Goal: Information Seeking & Learning: Learn about a topic

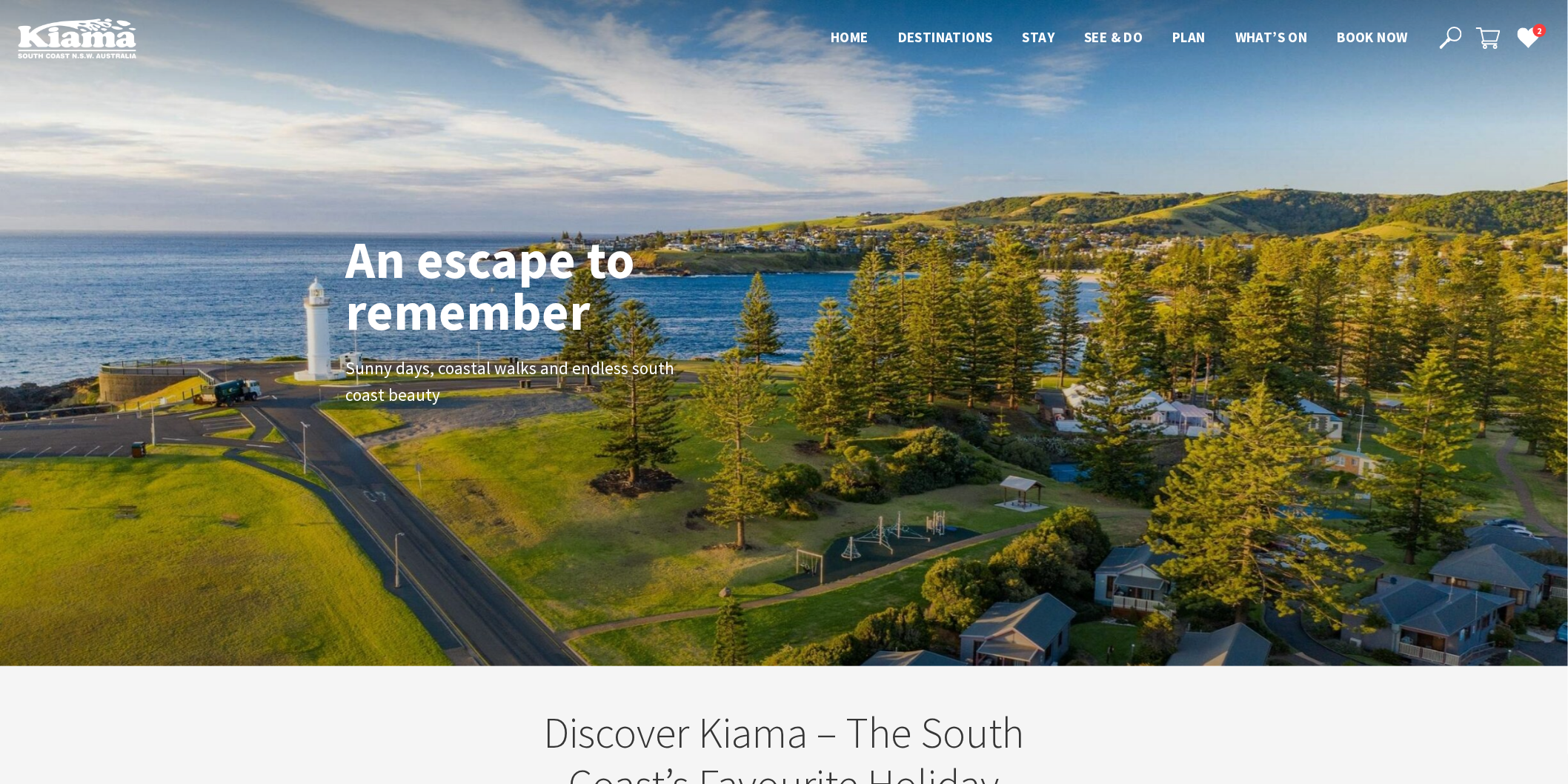
scroll to position [253, 1582]
click at [1449, 40] on use at bounding box center [1450, 37] width 22 height 22
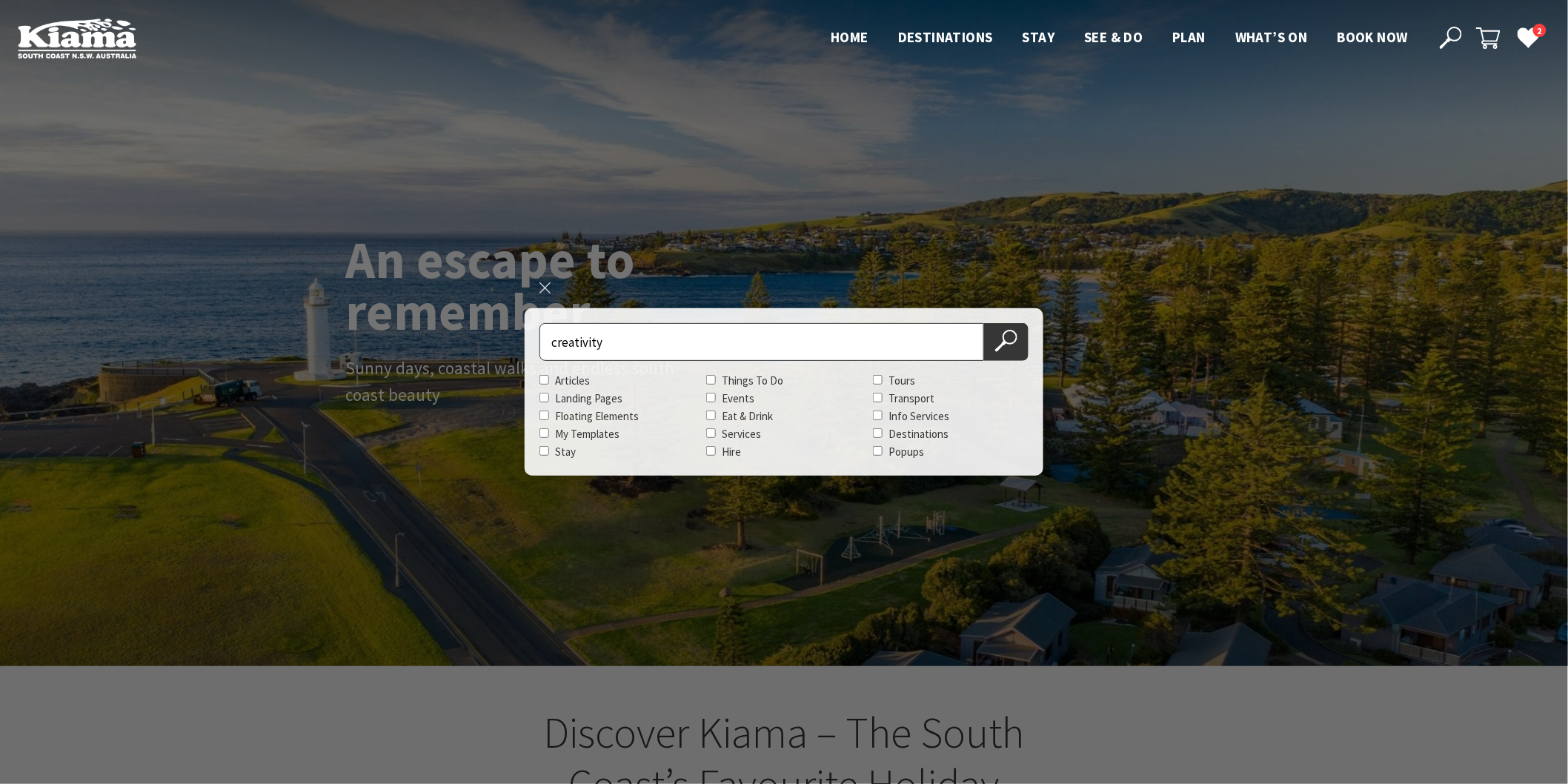
type input "creativity"
click at [984, 323] on button "Search Now" at bounding box center [1006, 341] width 45 height 38
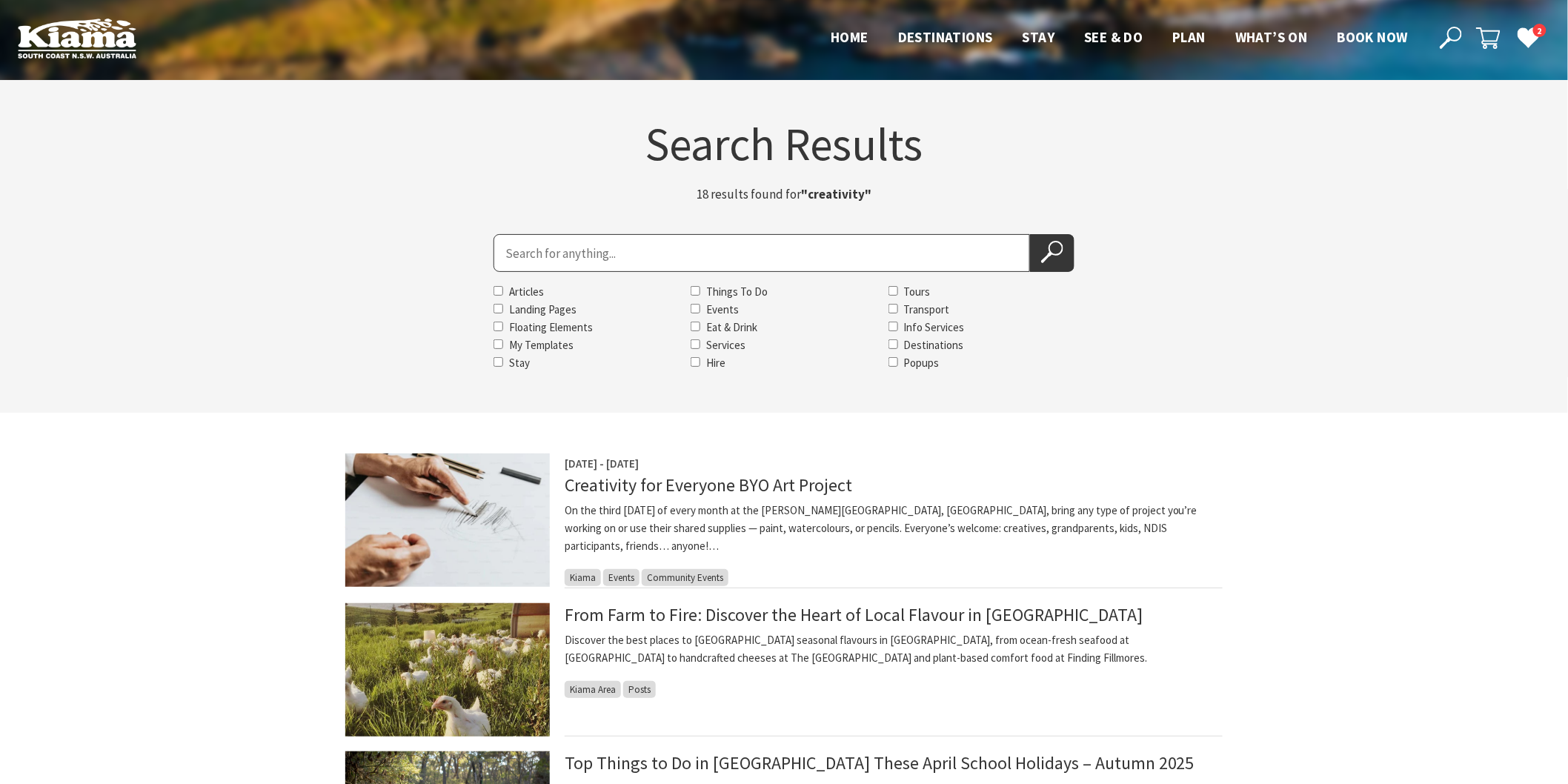
click at [530, 260] on input "Search for" at bounding box center [762, 253] width 537 height 38
type input "kiama jazz"
click at [1030, 234] on button "Search Now" at bounding box center [1052, 253] width 45 height 38
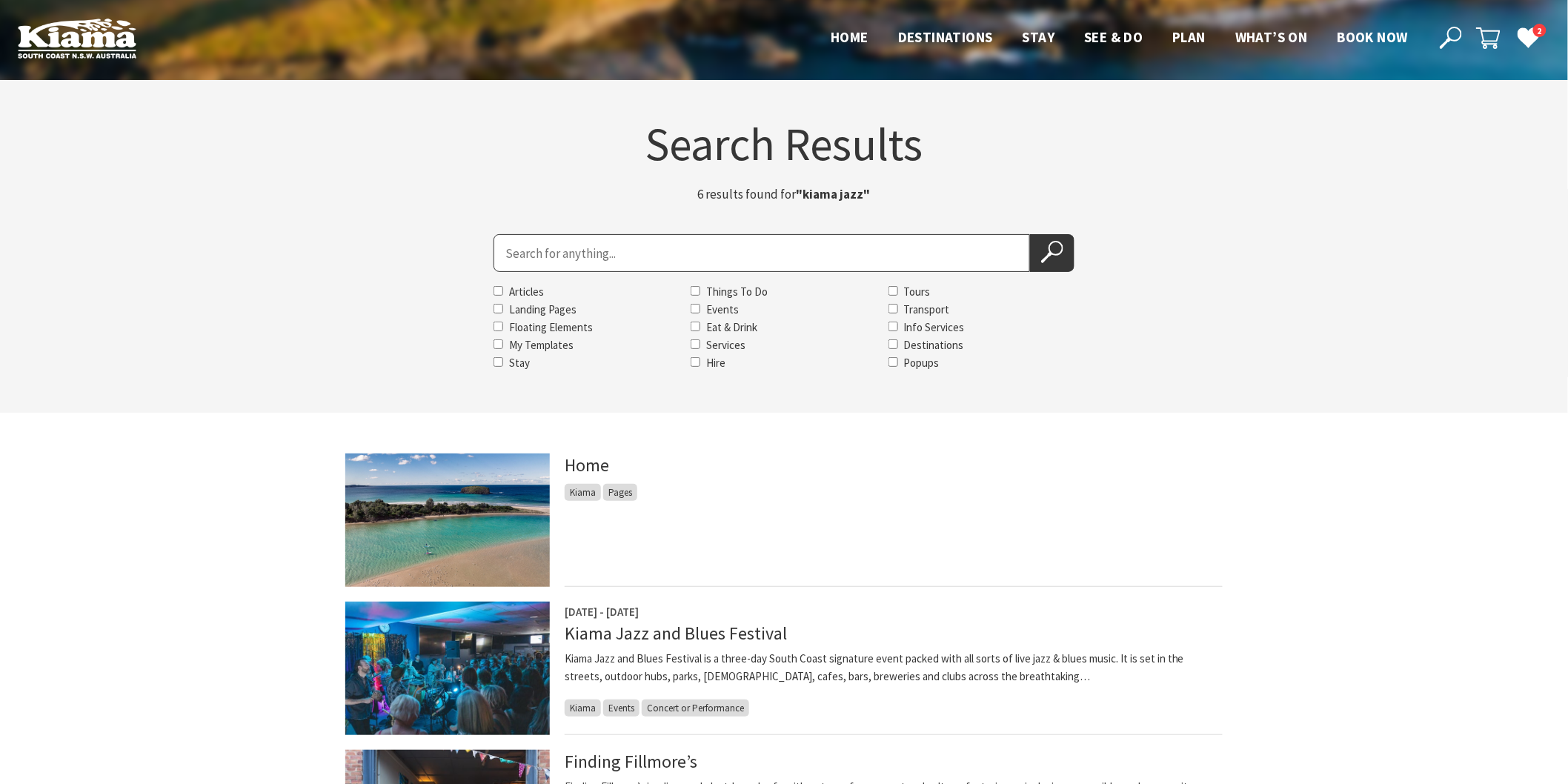
click at [502, 261] on input "Search for" at bounding box center [762, 253] width 537 height 38
type input "kiama woodcraft"
click at [1030, 234] on button "Search Now" at bounding box center [1052, 253] width 45 height 38
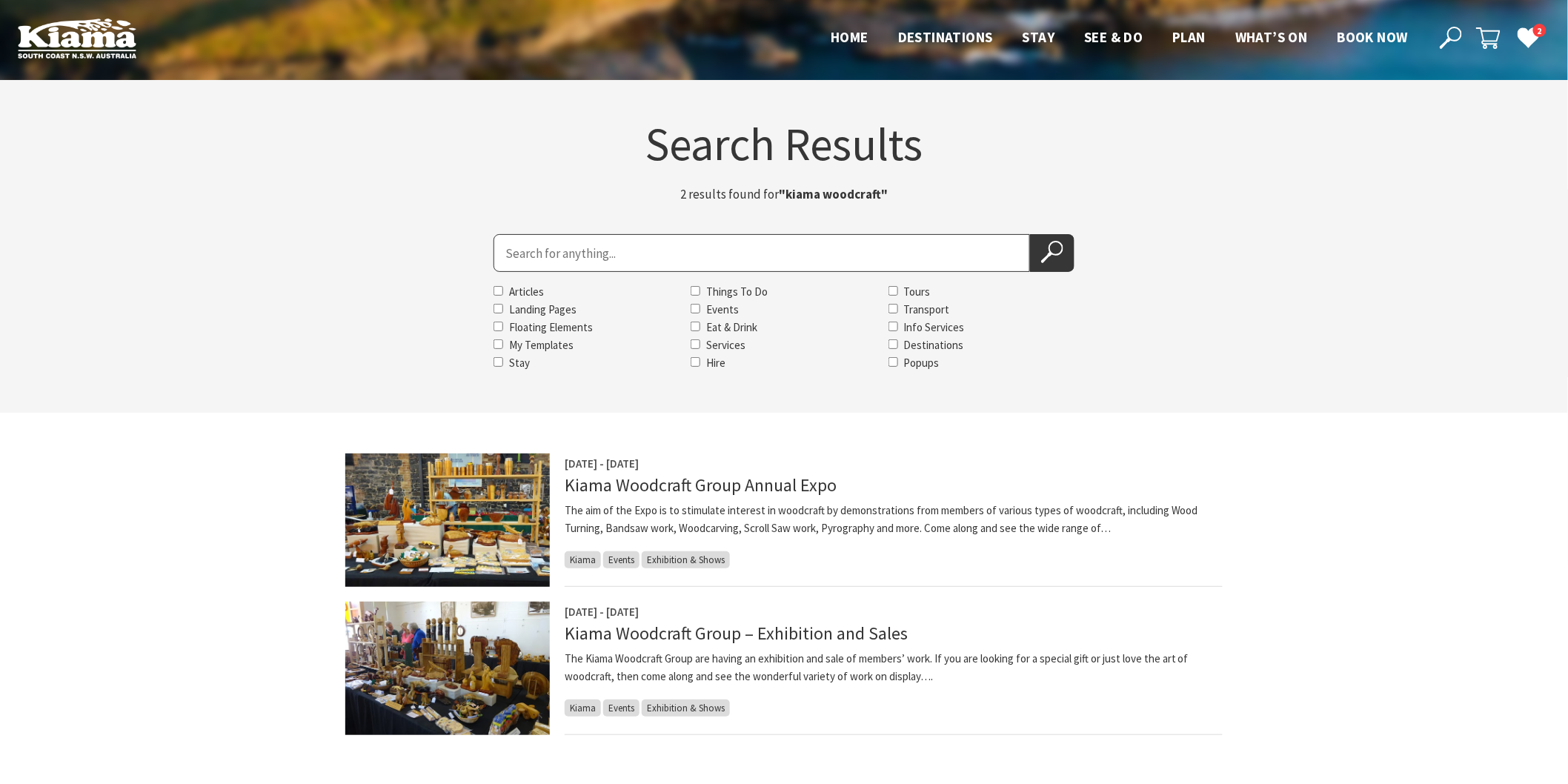
click at [1035, 262] on button "Search Now" at bounding box center [1052, 253] width 45 height 38
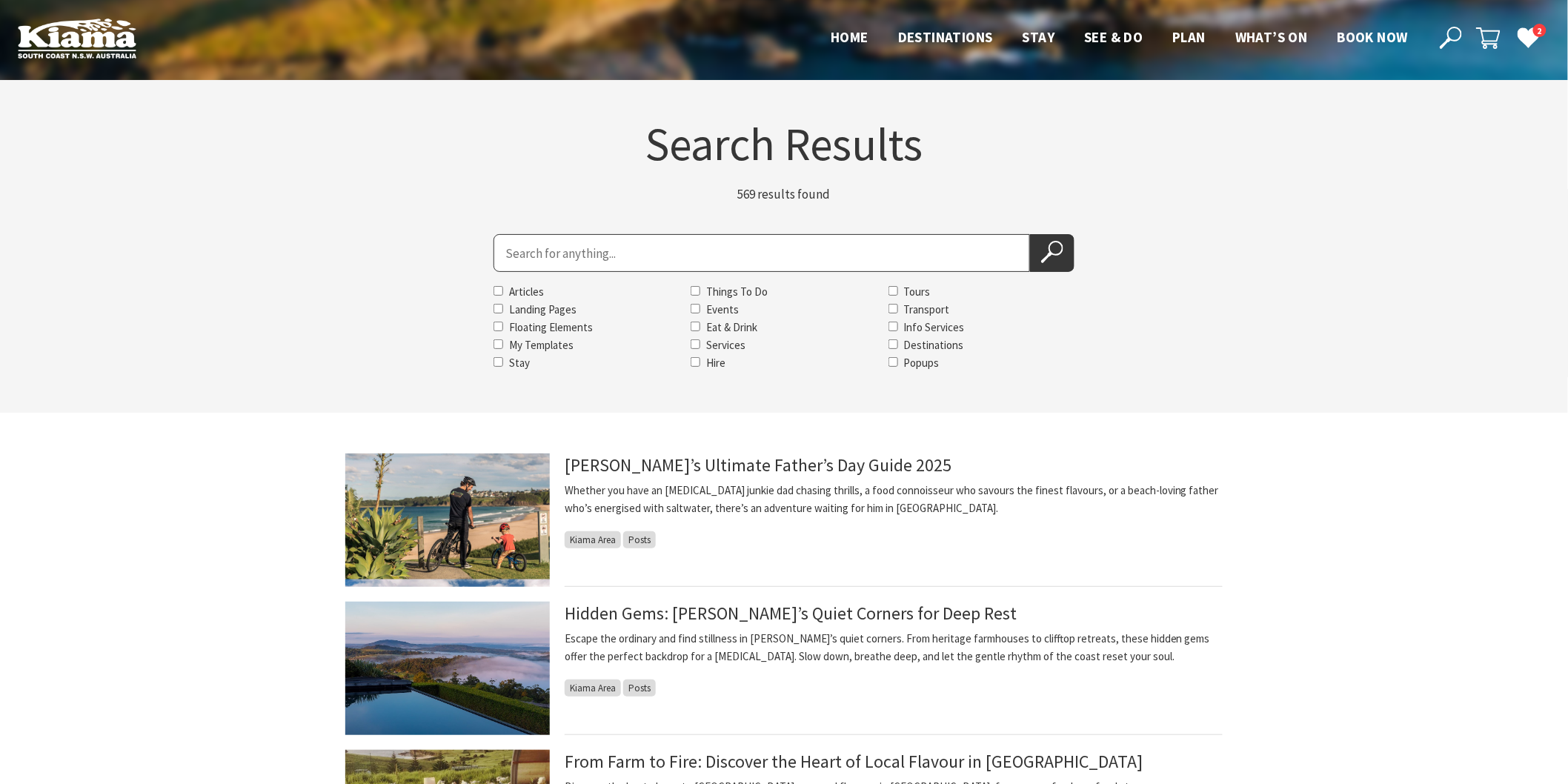
click at [533, 245] on input "Search for" at bounding box center [762, 253] width 537 height 38
type input "kiama woodcraft"
click at [1030, 234] on button "Search Now" at bounding box center [1052, 253] width 45 height 38
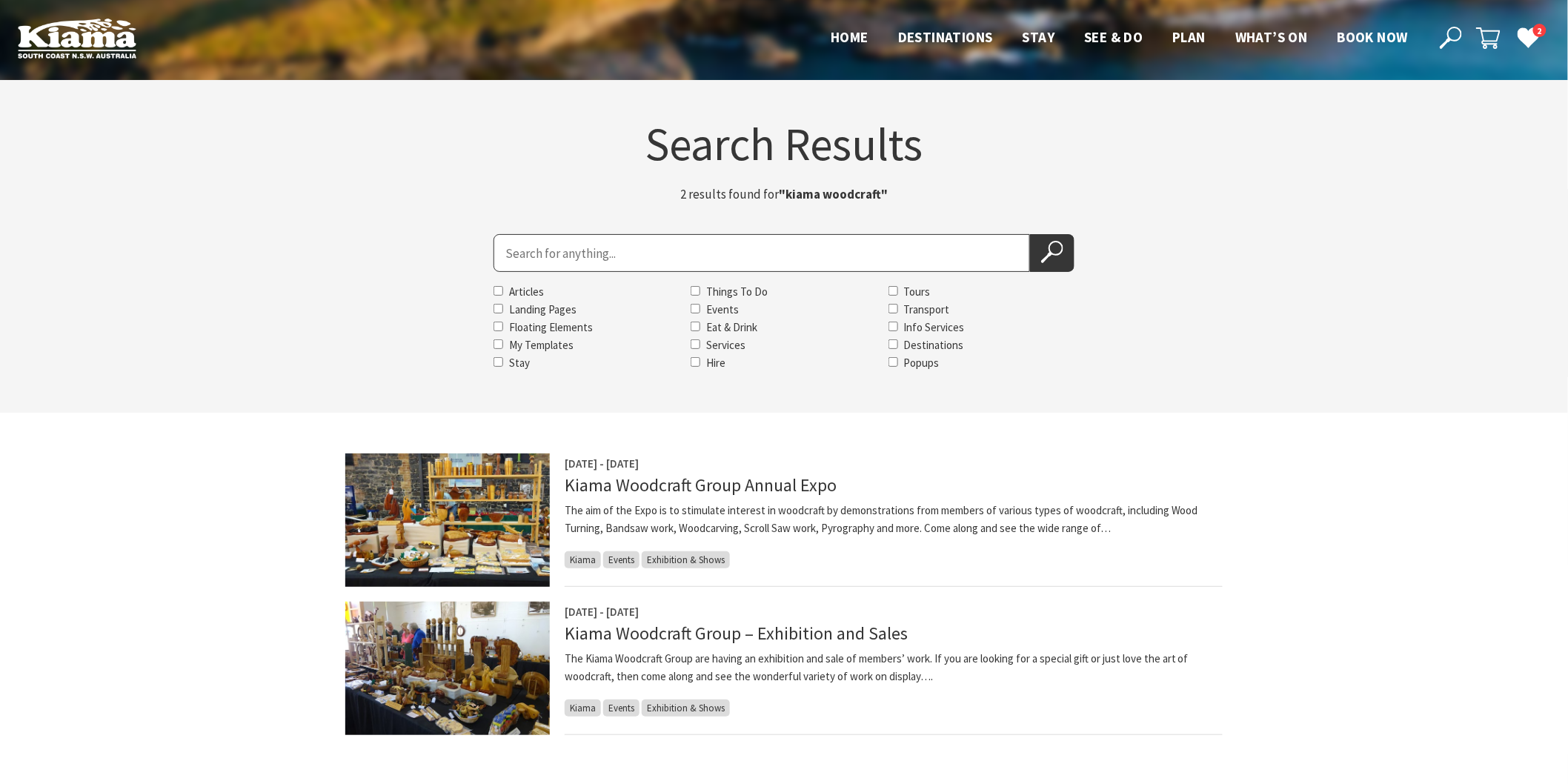
click at [533, 251] on input "Search for" at bounding box center [762, 253] width 537 height 38
type input "jamberoo action park"
click at [1030, 234] on button "Search Now" at bounding box center [1052, 253] width 45 height 38
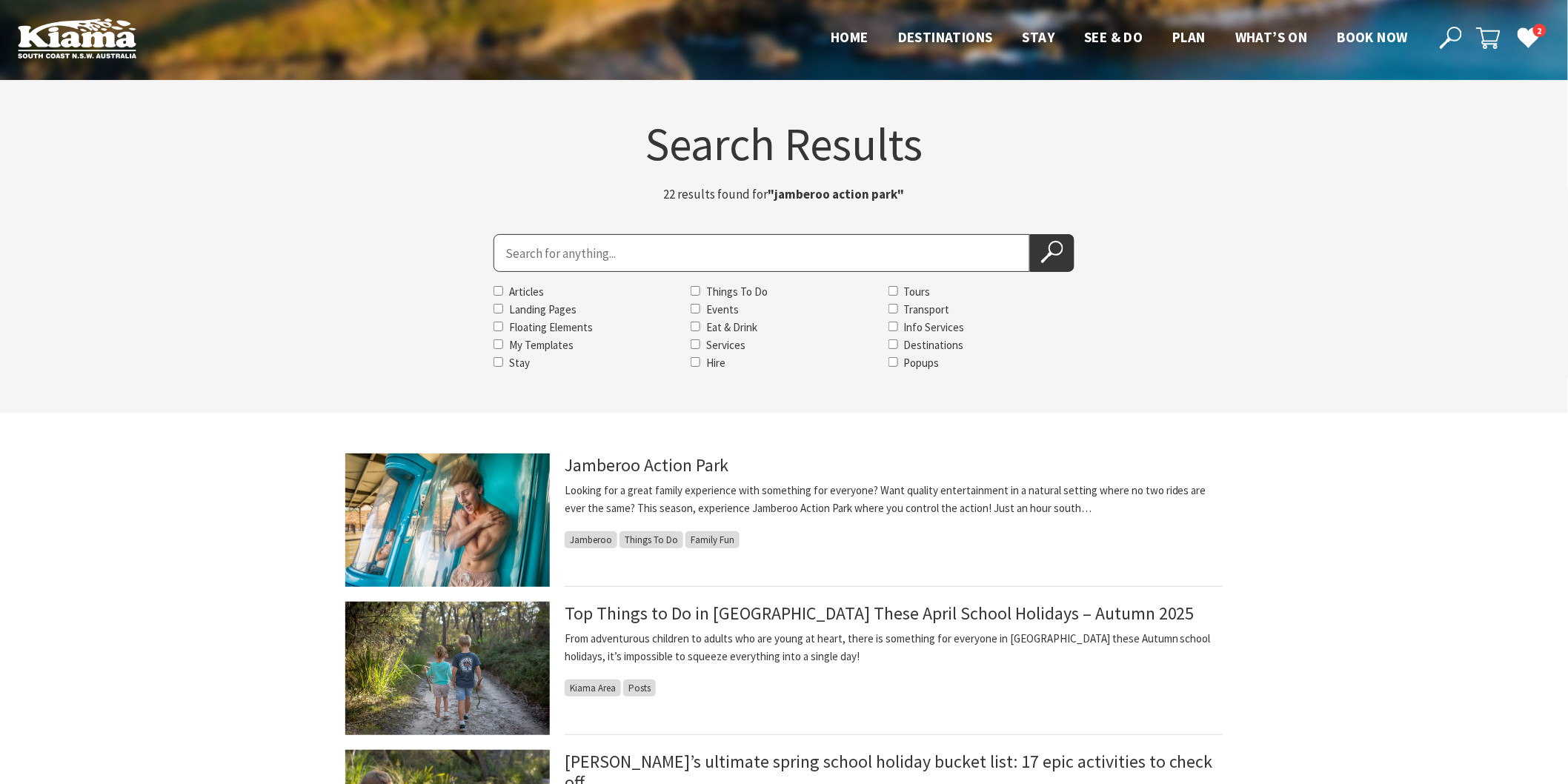
click at [1044, 254] on icon at bounding box center [1051, 252] width 22 height 22
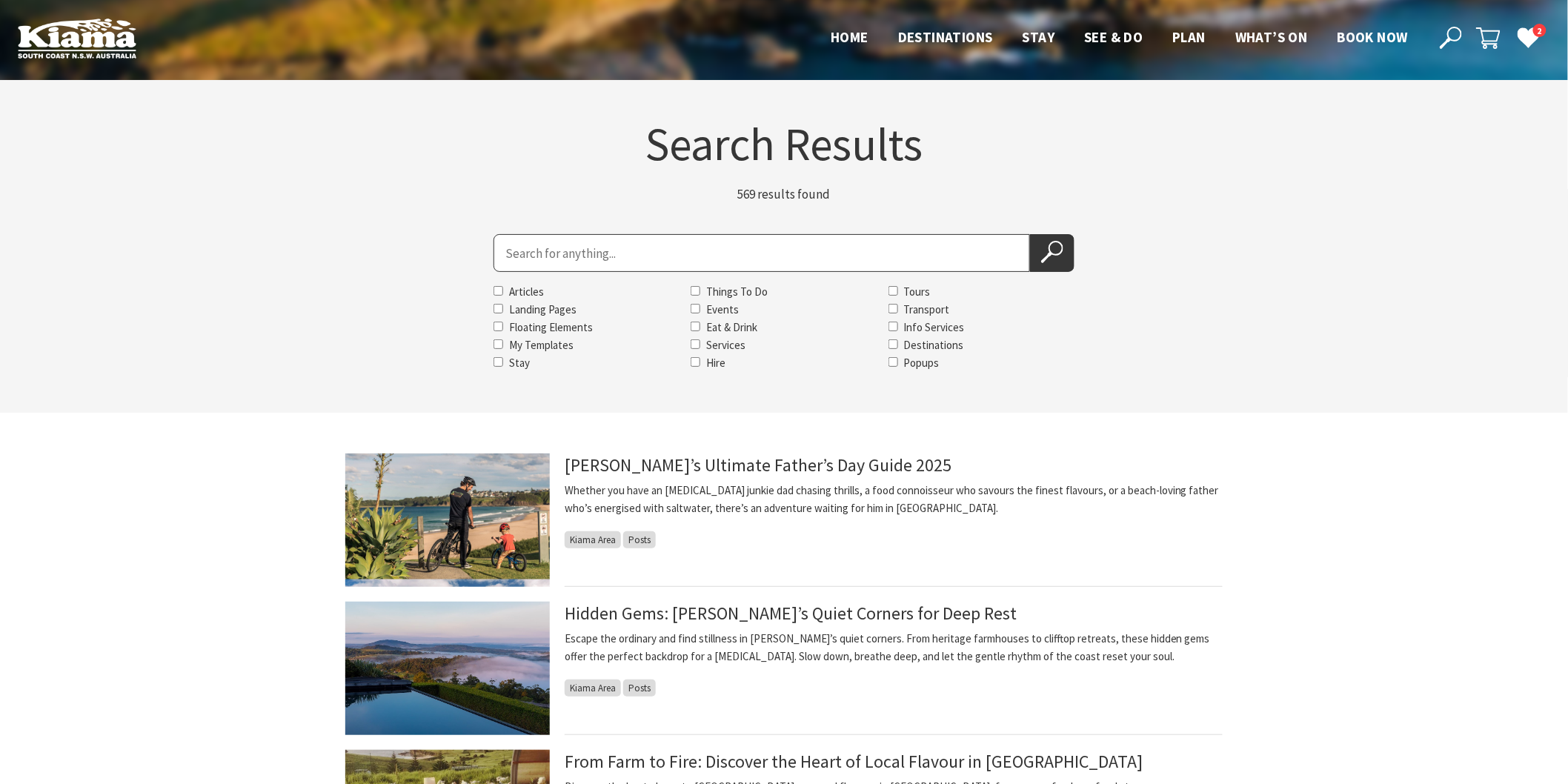
click at [626, 263] on input "Search for" at bounding box center [762, 253] width 537 height 38
type input "jamberoo action park"
click at [1030, 234] on button "Search Now" at bounding box center [1052, 253] width 45 height 38
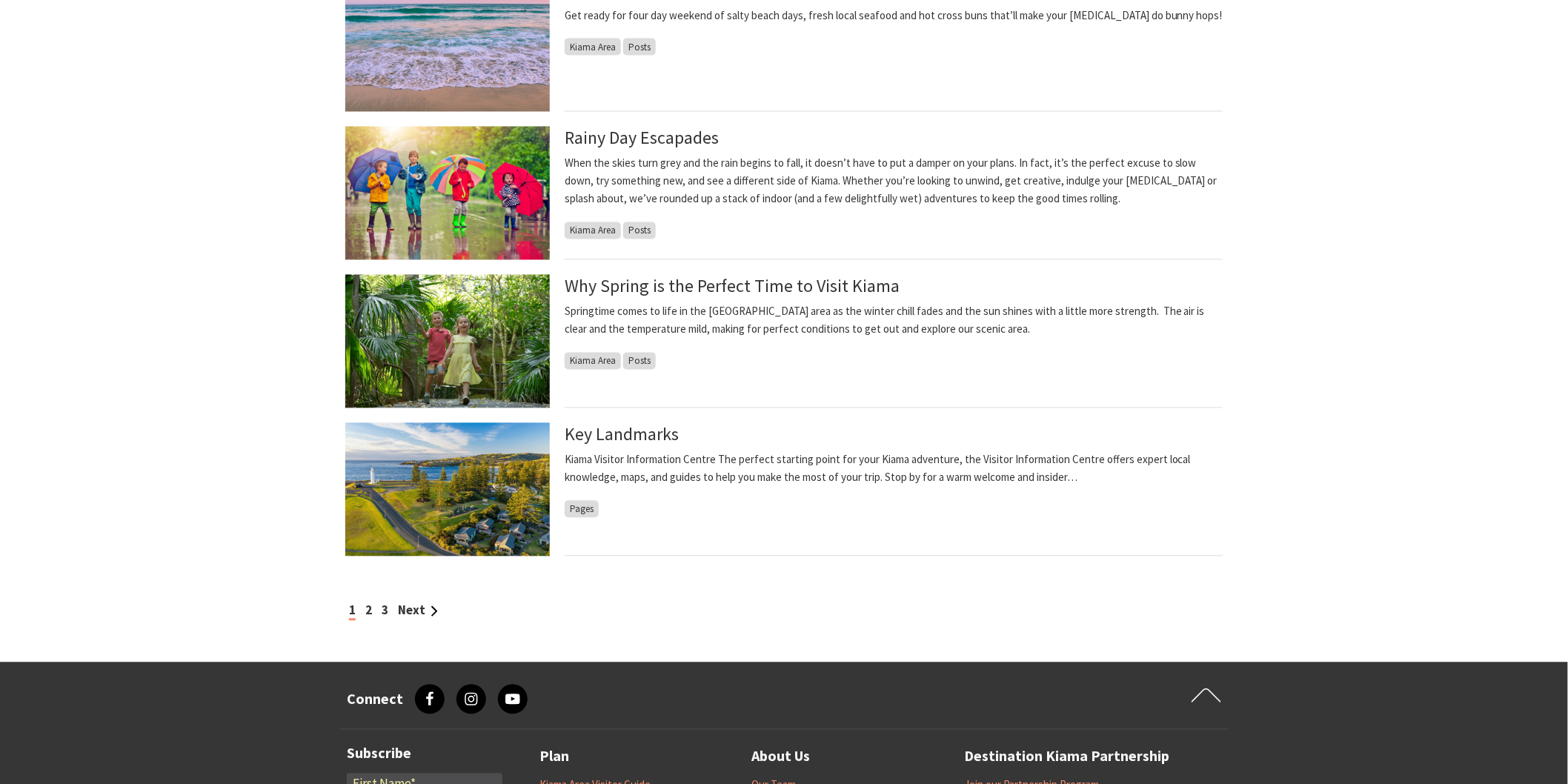
scroll to position [1070, 0]
click at [407, 606] on link "Next" at bounding box center [417, 610] width 40 height 17
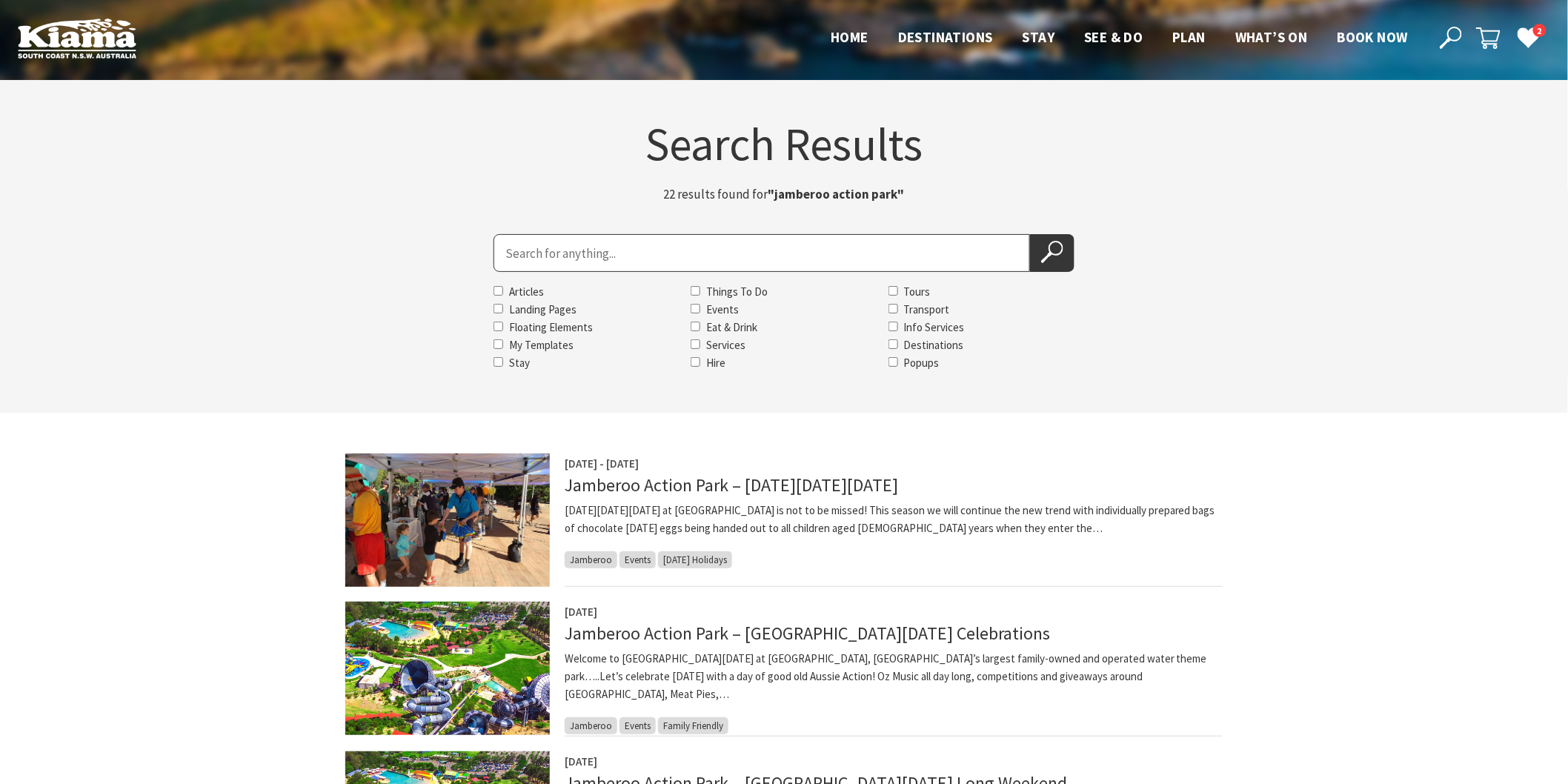
click at [504, 260] on input "Search for" at bounding box center [762, 253] width 537 height 38
type input "sunday sessions at Yves"
click at [1030, 234] on button "Search Now" at bounding box center [1052, 253] width 45 height 38
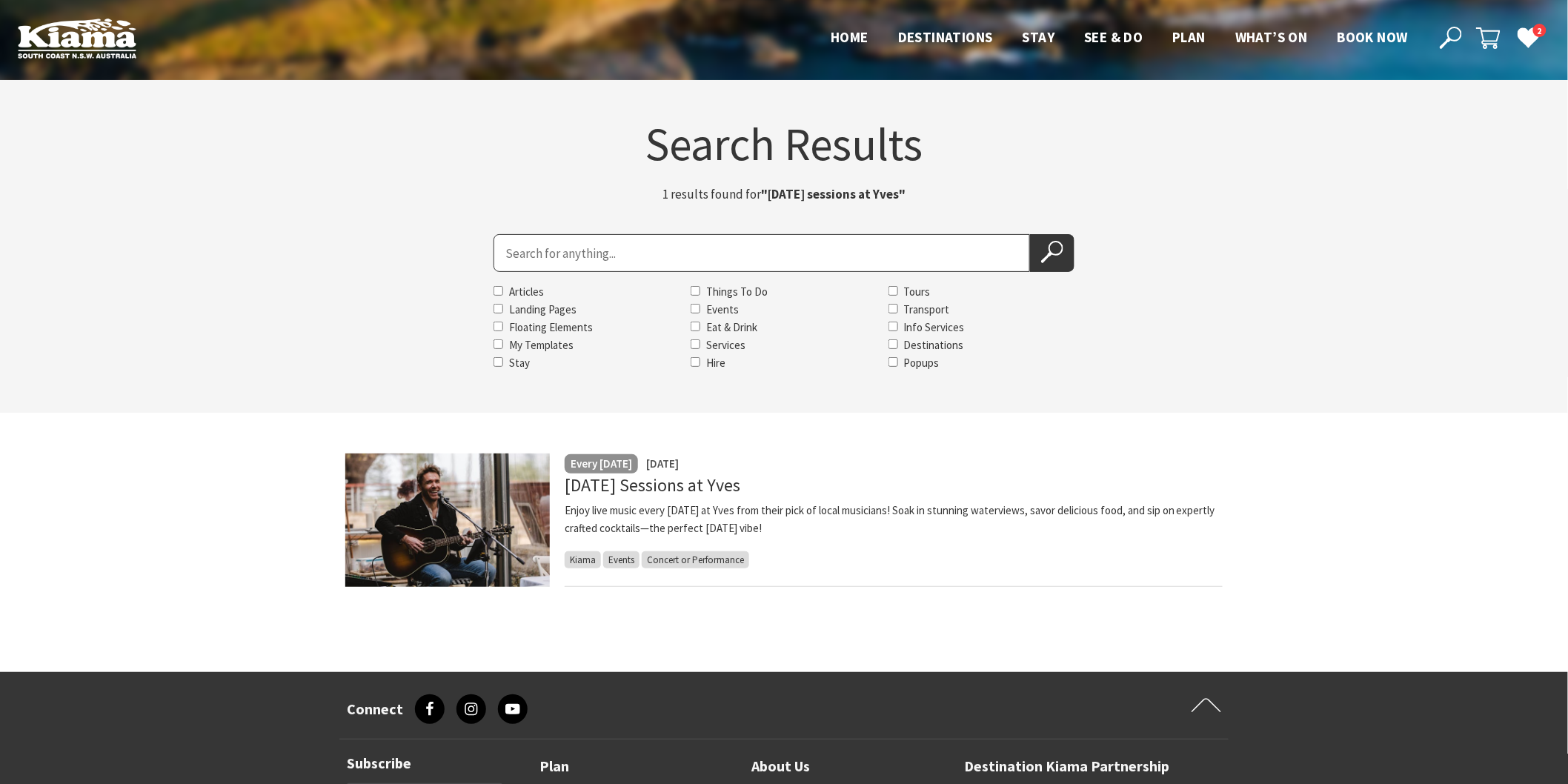
click at [516, 254] on input "Search for" at bounding box center [762, 253] width 537 height 38
type input "beachy hanging"
click at [1052, 242] on icon at bounding box center [1051, 252] width 22 height 22
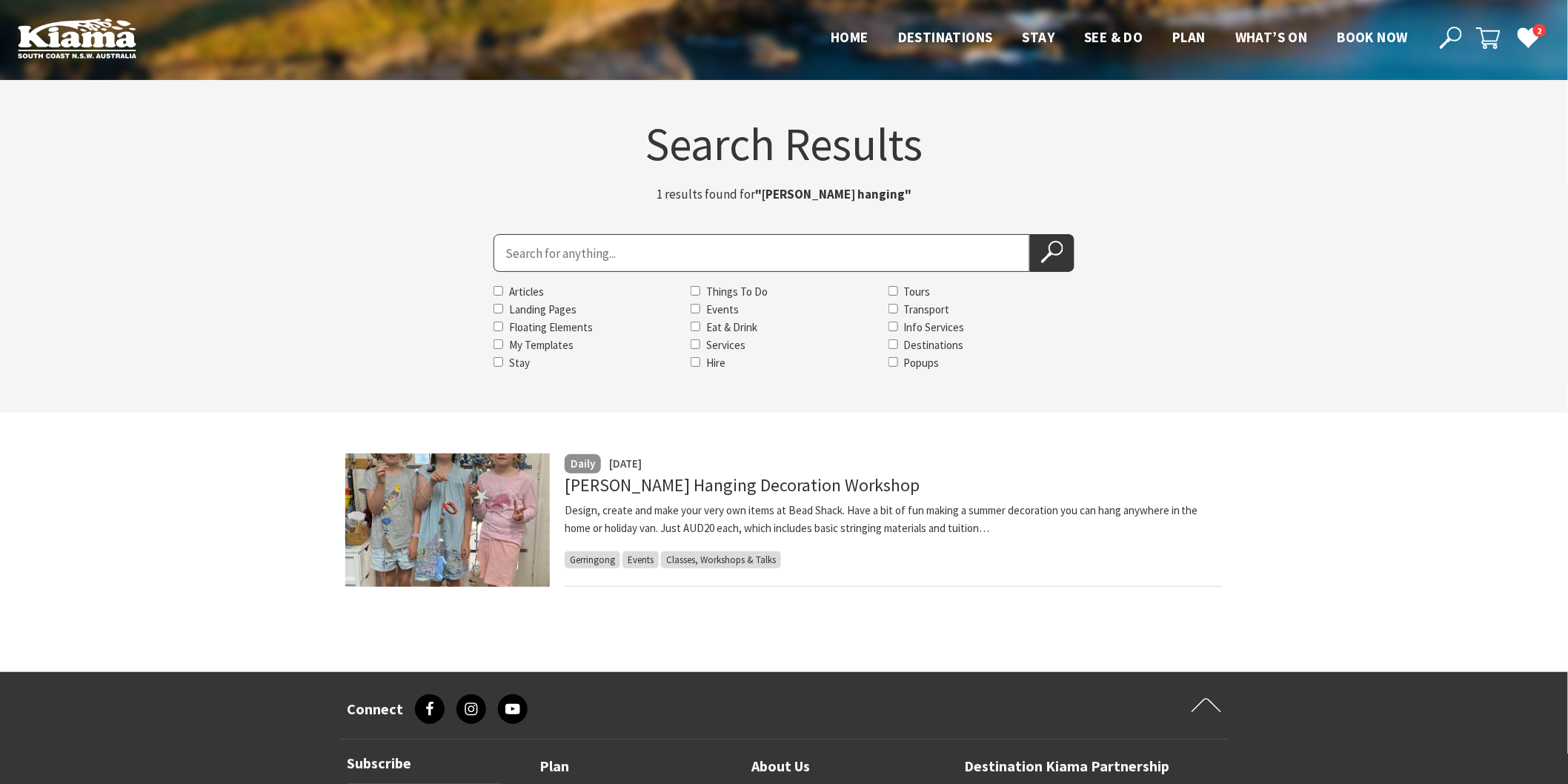
click at [532, 258] on input "Search for" at bounding box center [762, 253] width 537 height 38
type input "beading workshop"
click at [1030, 234] on button "Search Now" at bounding box center [1052, 253] width 45 height 38
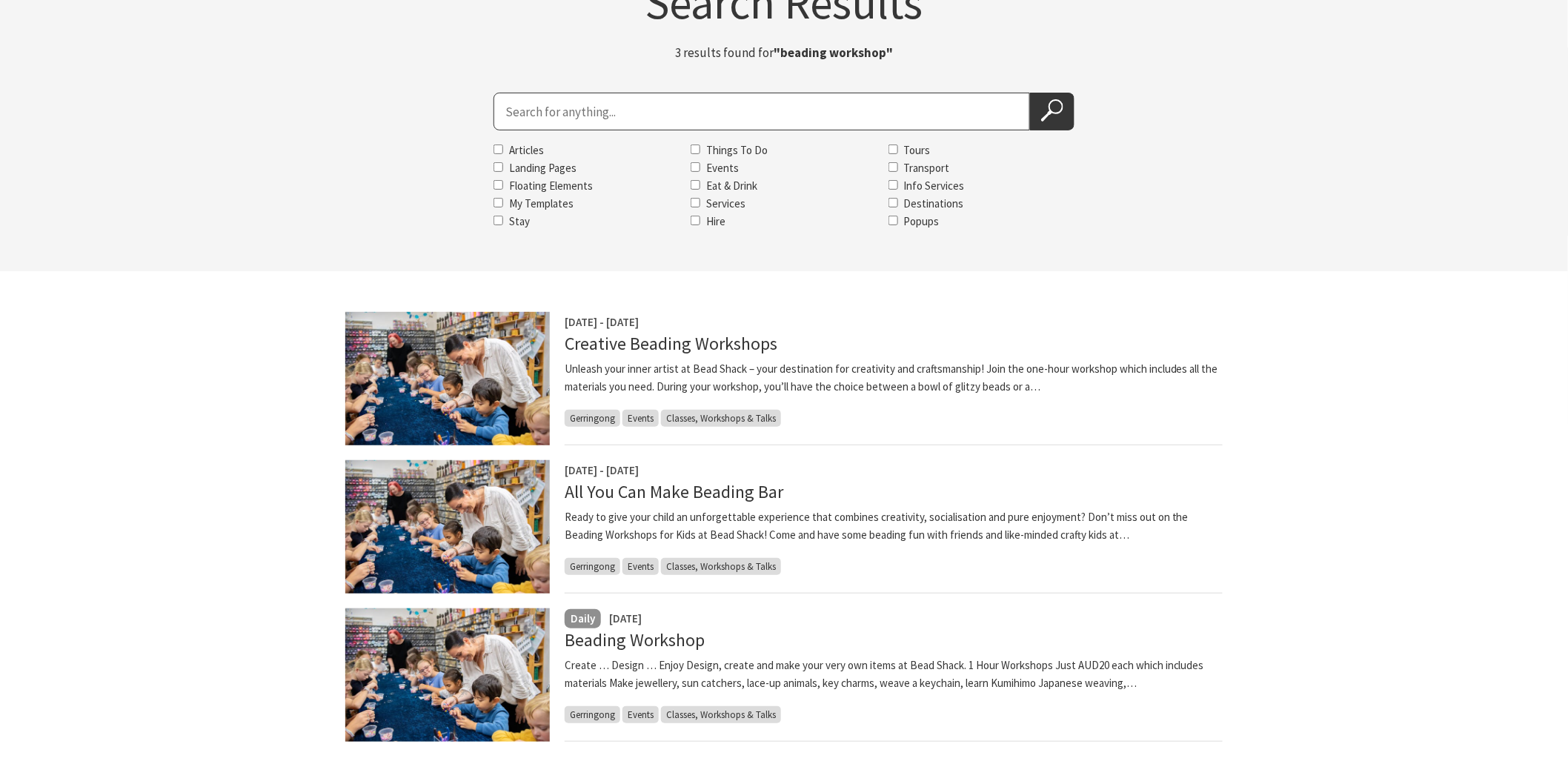
scroll to position [165, 0]
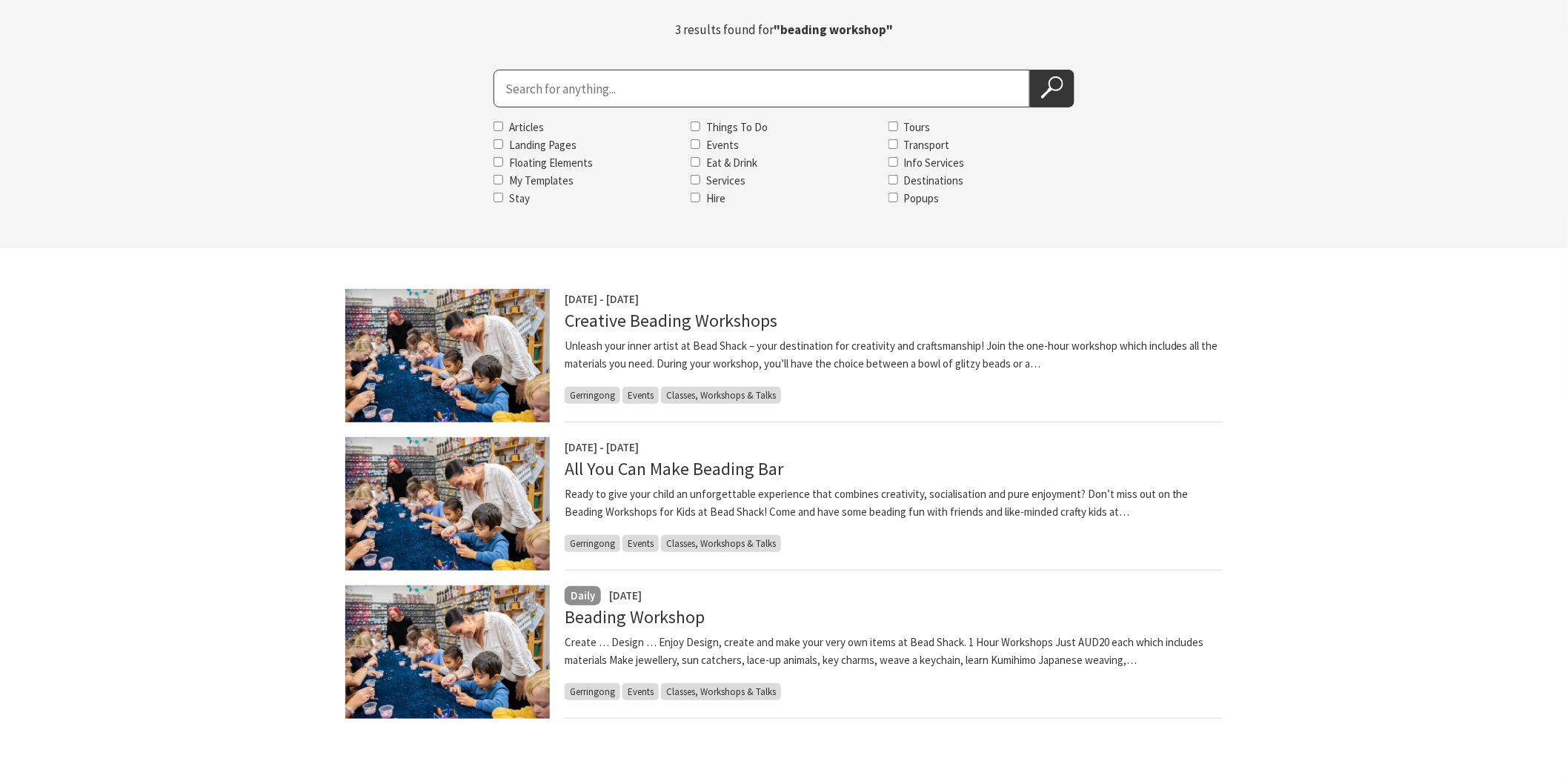
click at [554, 84] on input "Search for" at bounding box center [762, 88] width 537 height 38
type input "dream catcher workshop"
click at [1030, 70] on button "Search Now" at bounding box center [1052, 88] width 45 height 38
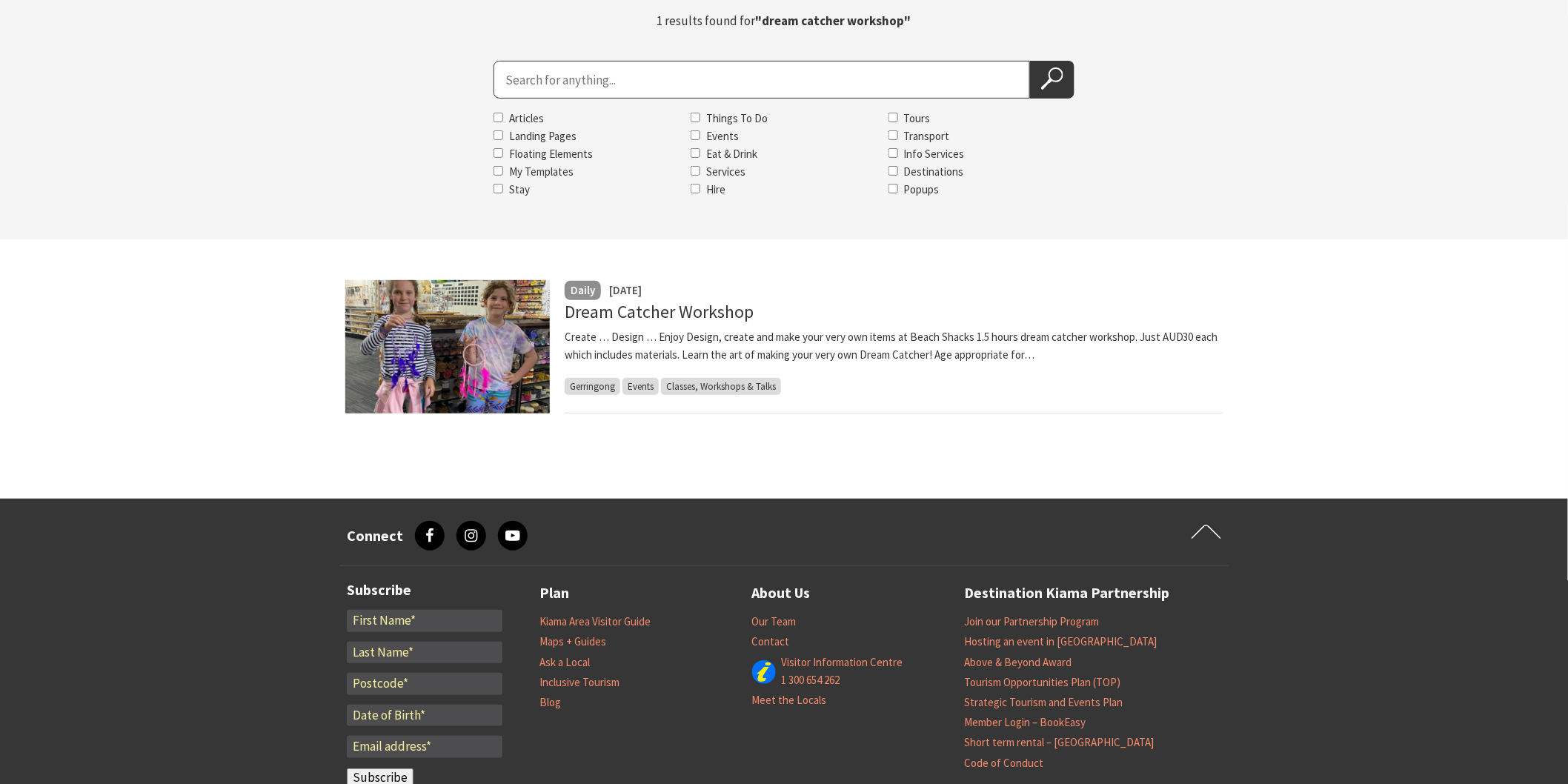
scroll to position [79, 0]
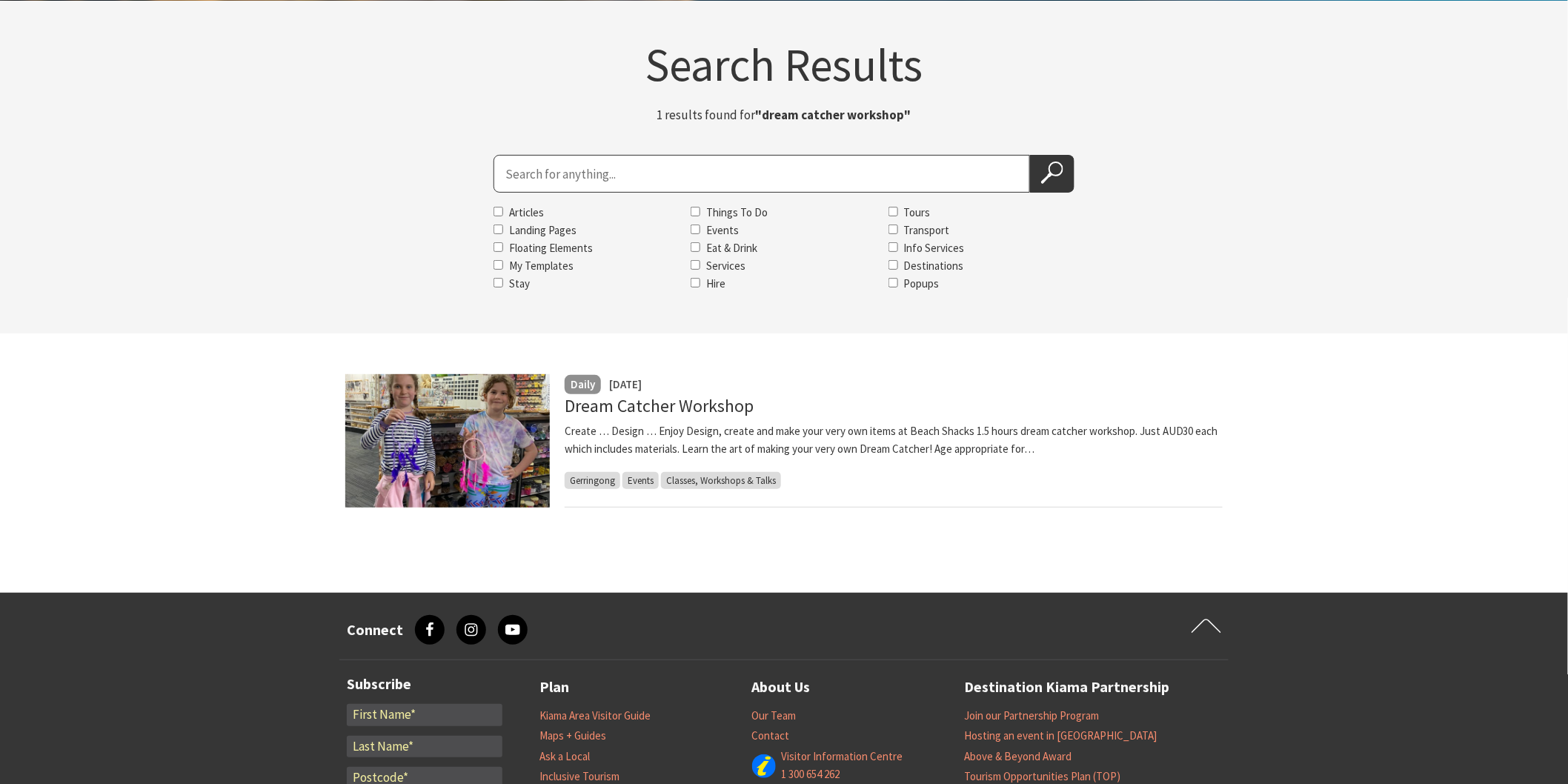
click at [535, 171] on input "Search for" at bounding box center [762, 173] width 537 height 38
type input "soil health"
click at [1030, 155] on button "Search Now" at bounding box center [1052, 173] width 45 height 38
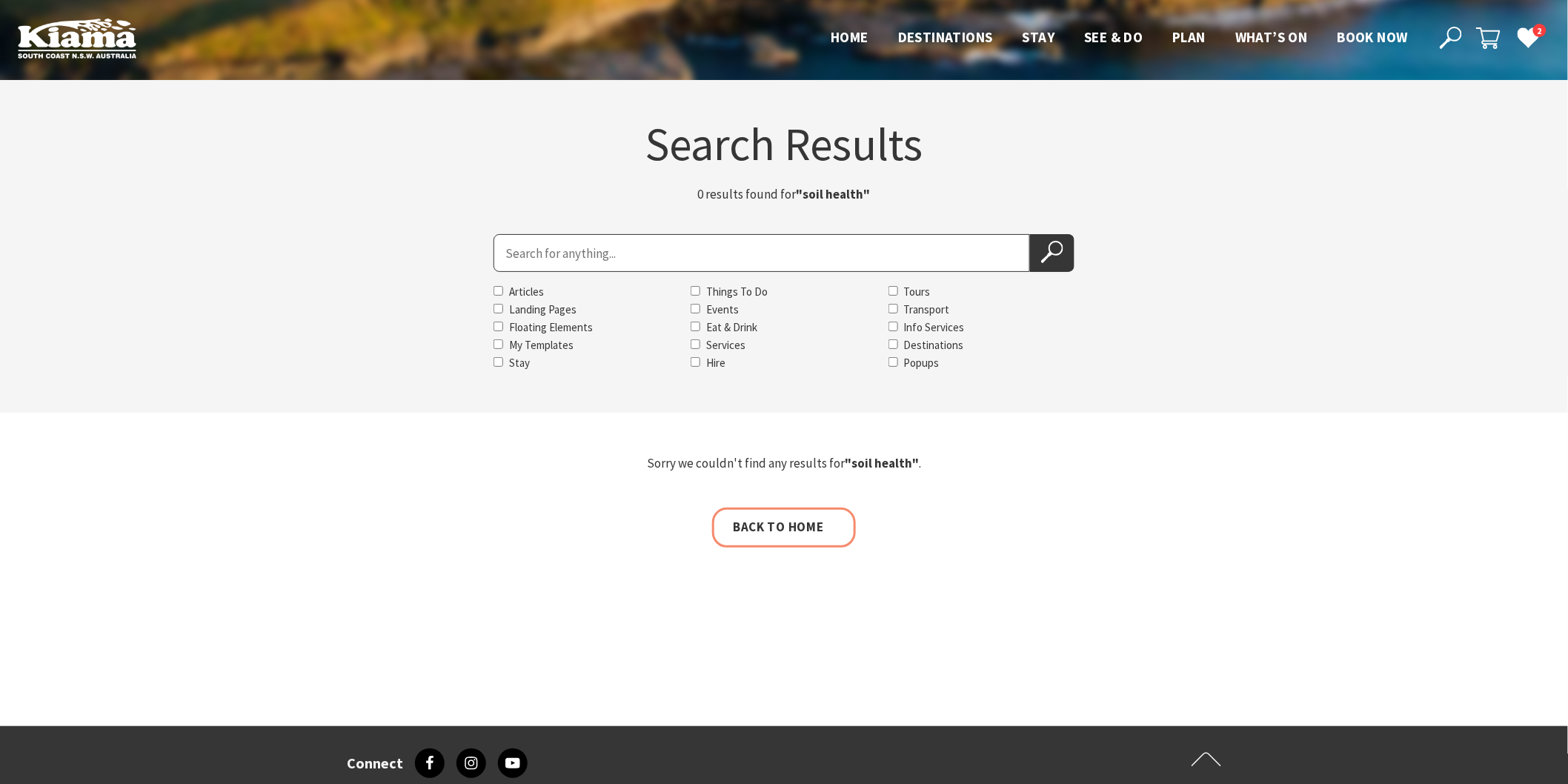
click at [535, 260] on input "Search for" at bounding box center [762, 253] width 537 height 38
type input "creatiive beading"
click at [1030, 234] on button "Search Now" at bounding box center [1052, 253] width 45 height 38
click at [504, 243] on input "Search for" at bounding box center [762, 253] width 537 height 38
type input "creative beading"
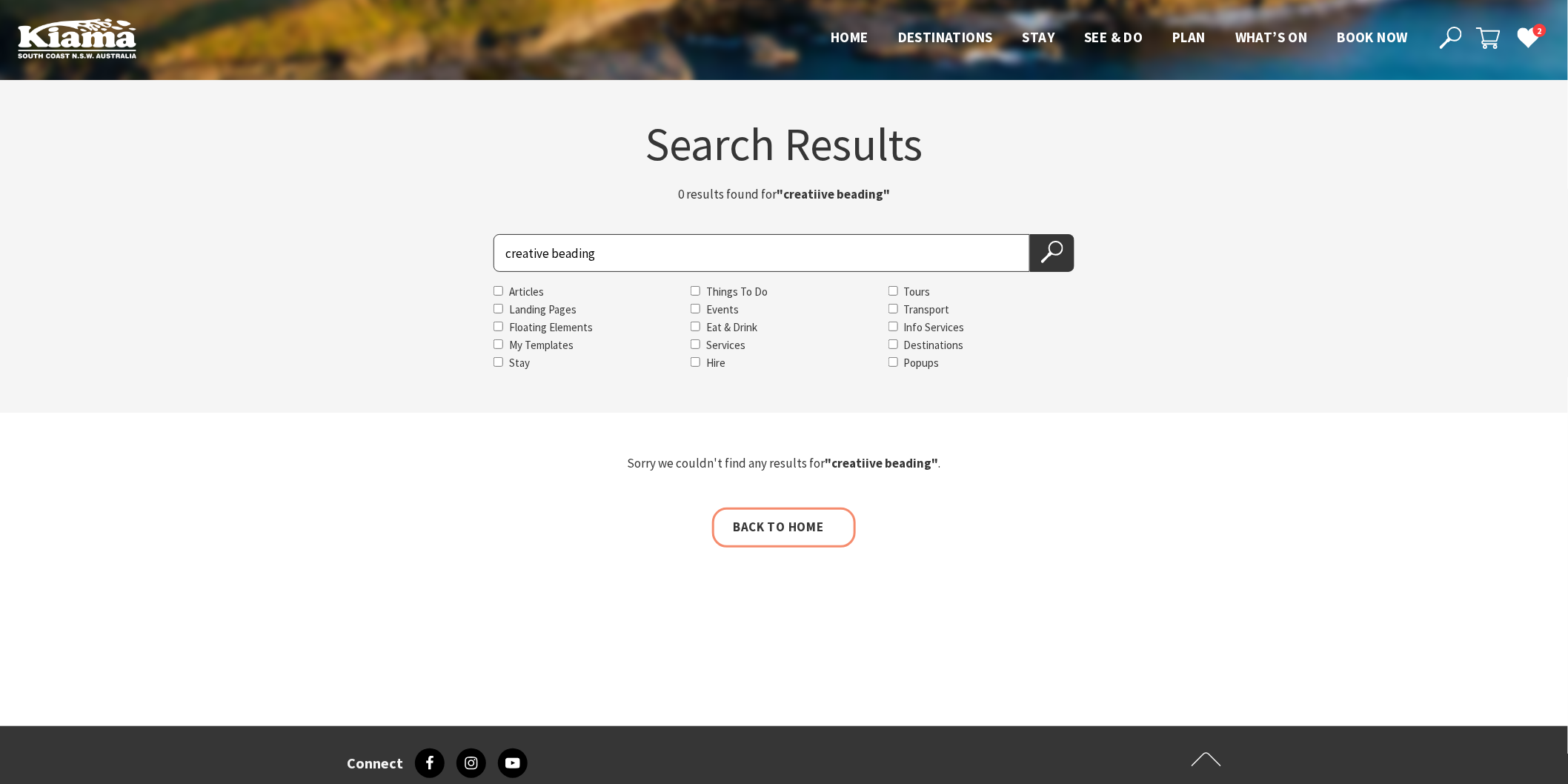
click at [1030, 234] on button "Search Now" at bounding box center [1052, 253] width 45 height 38
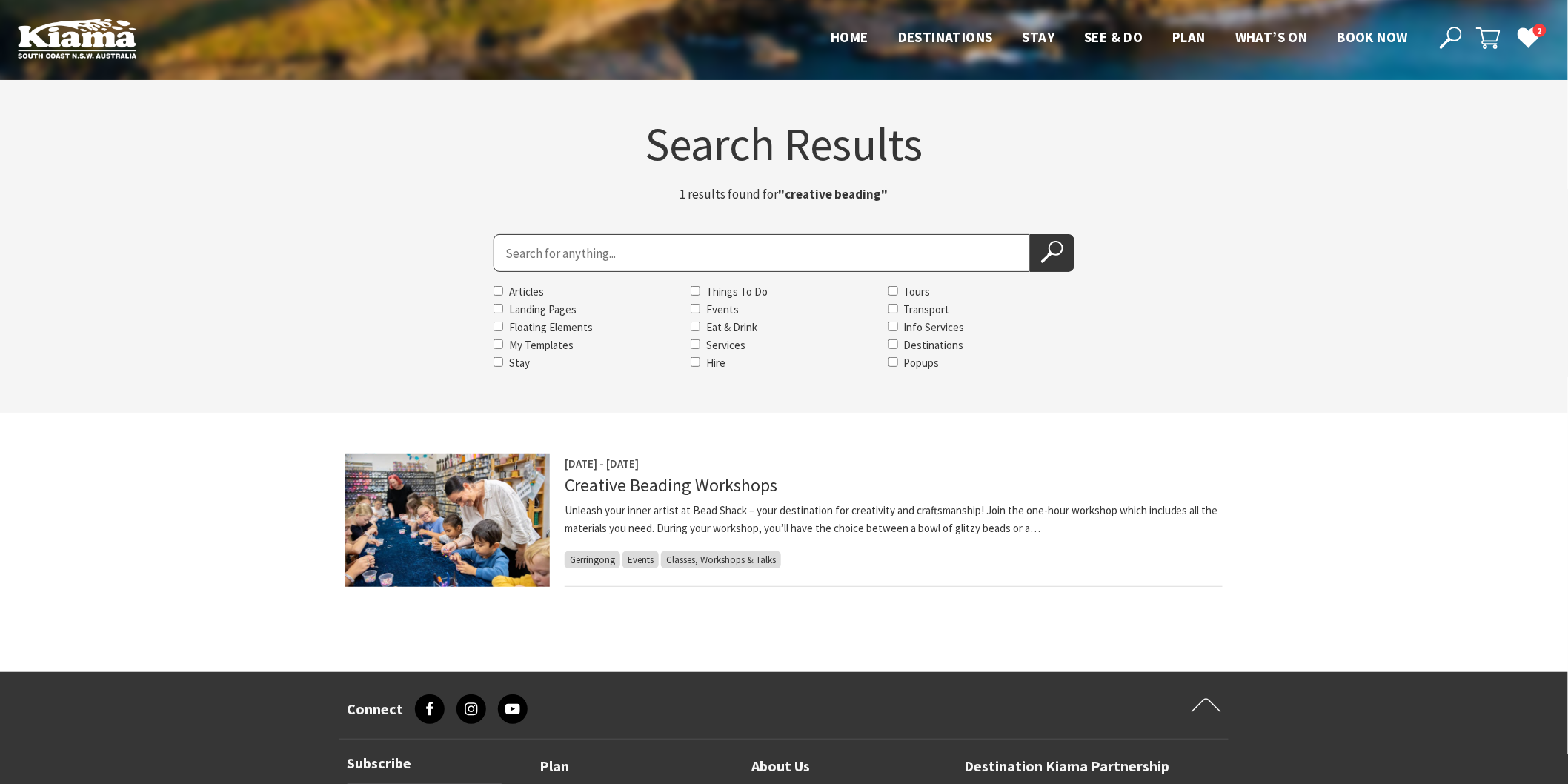
click at [502, 258] on input "Search for" at bounding box center [762, 253] width 537 height 38
type input "jamberoo action park-easter sunday"
click at [1030, 234] on button "Search Now" at bounding box center [1052, 253] width 45 height 38
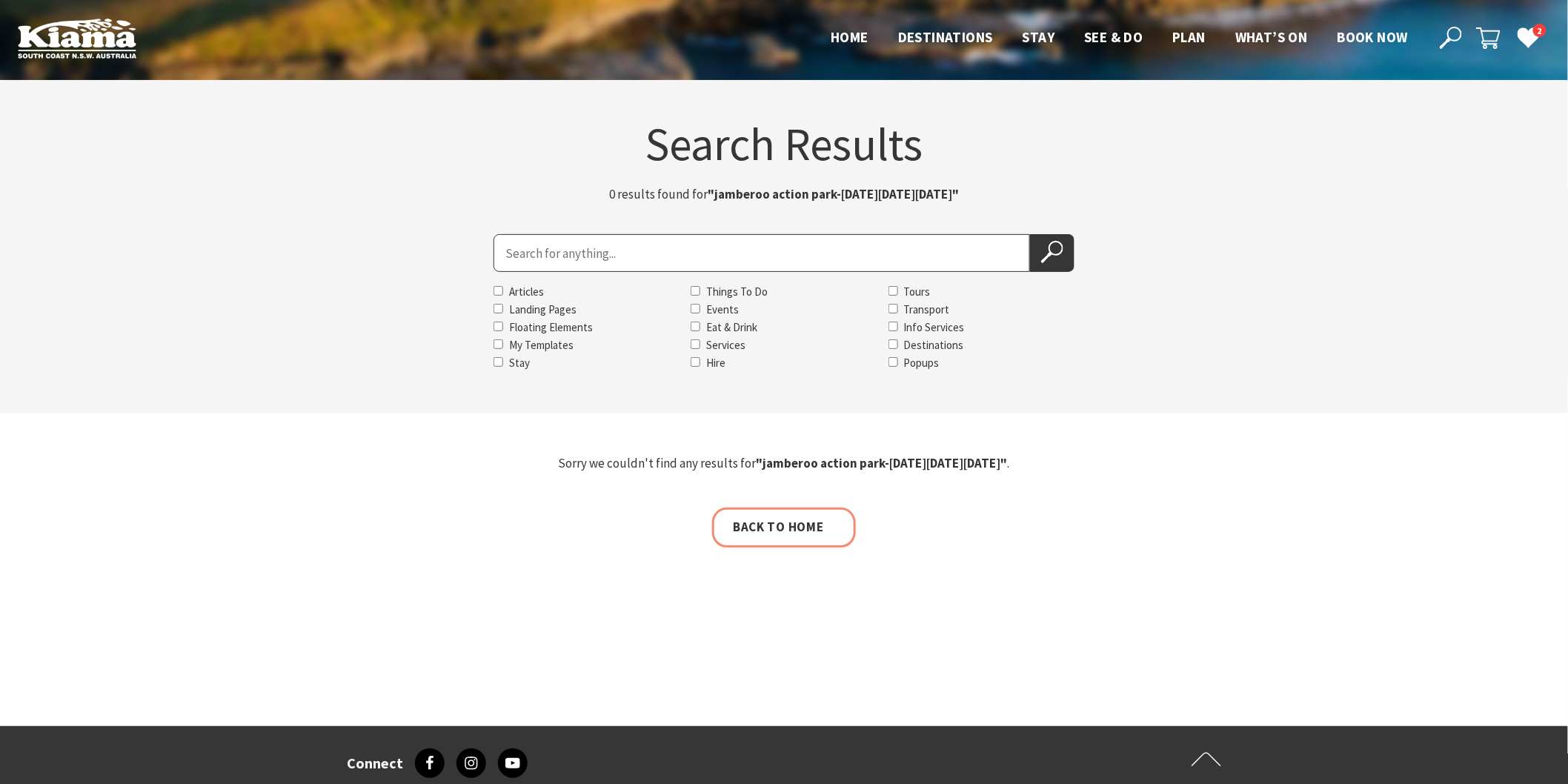
click at [610, 250] on input "Search for" at bounding box center [762, 253] width 537 height 38
type input "jamberoo action park"
click at [1030, 234] on button "Search Now" at bounding box center [1052, 253] width 45 height 38
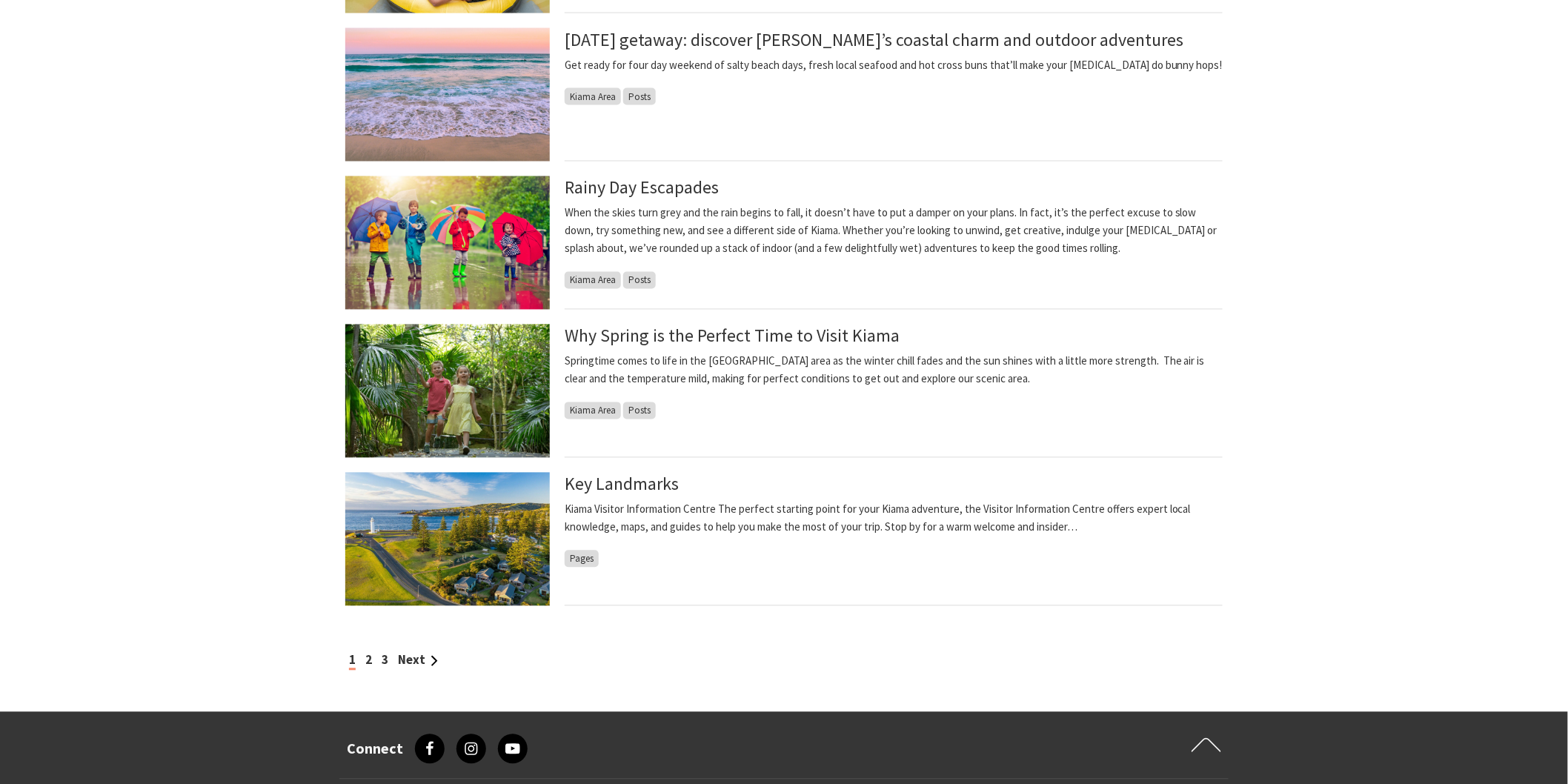
scroll to position [1153, 0]
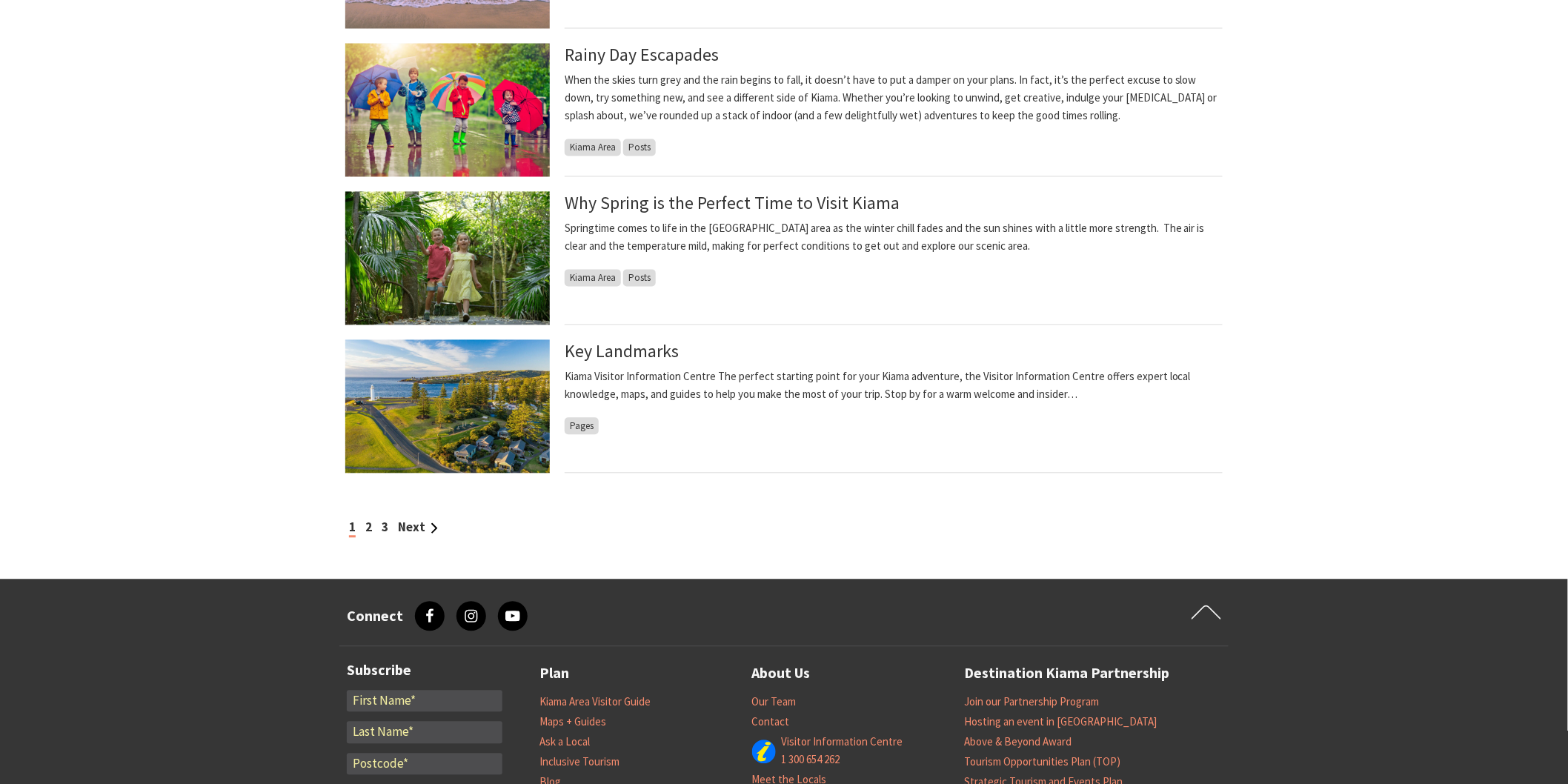
click at [372, 523] on div "1 2 3 Next" at bounding box center [783, 528] width 877 height 20
click at [370, 524] on link "2" at bounding box center [369, 527] width 7 height 17
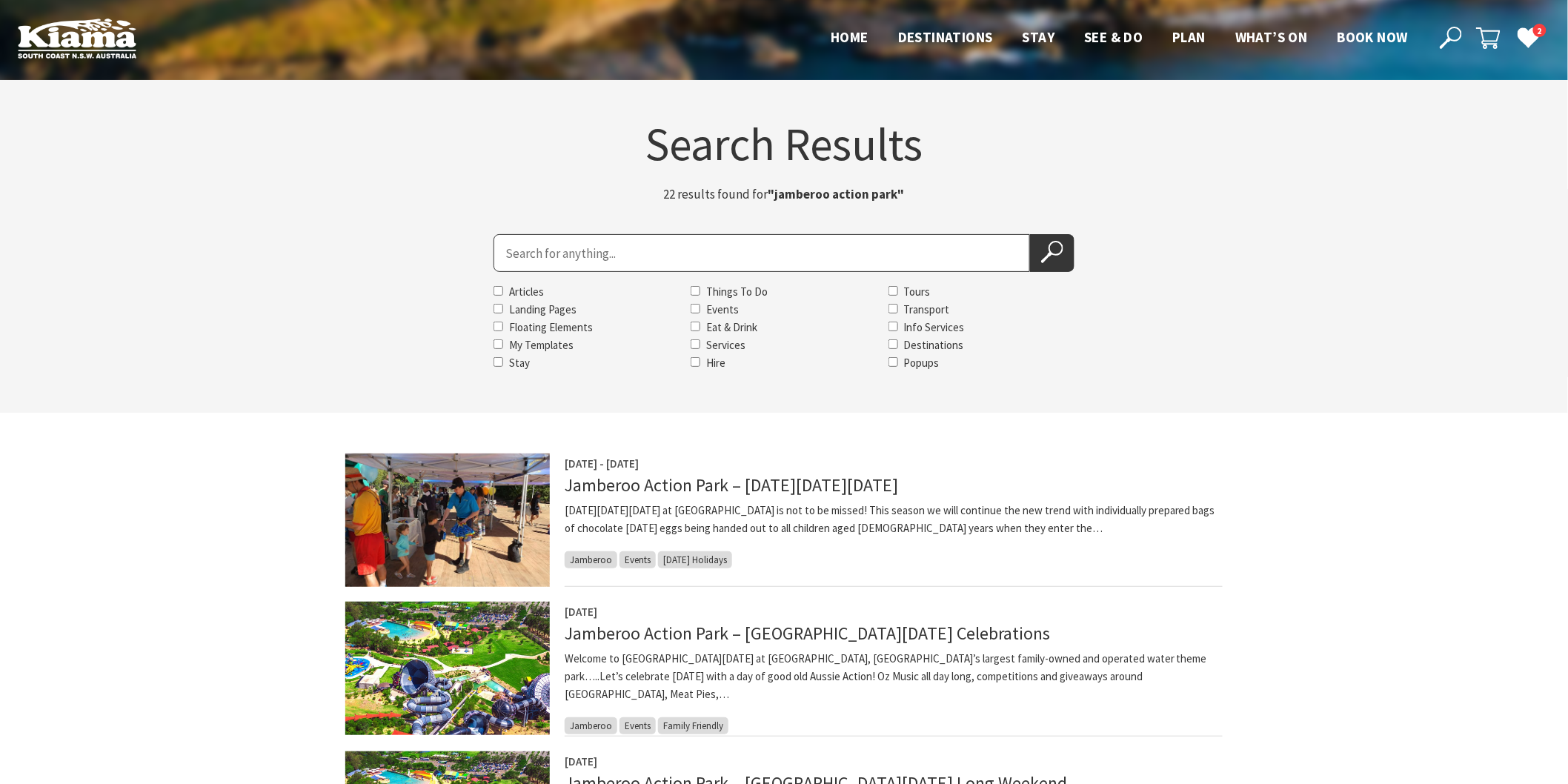
click at [515, 260] on input "Search for" at bounding box center [762, 253] width 537 height 38
type input "kiama farmers market"
click at [1067, 253] on button "Search Now" at bounding box center [1052, 253] width 45 height 38
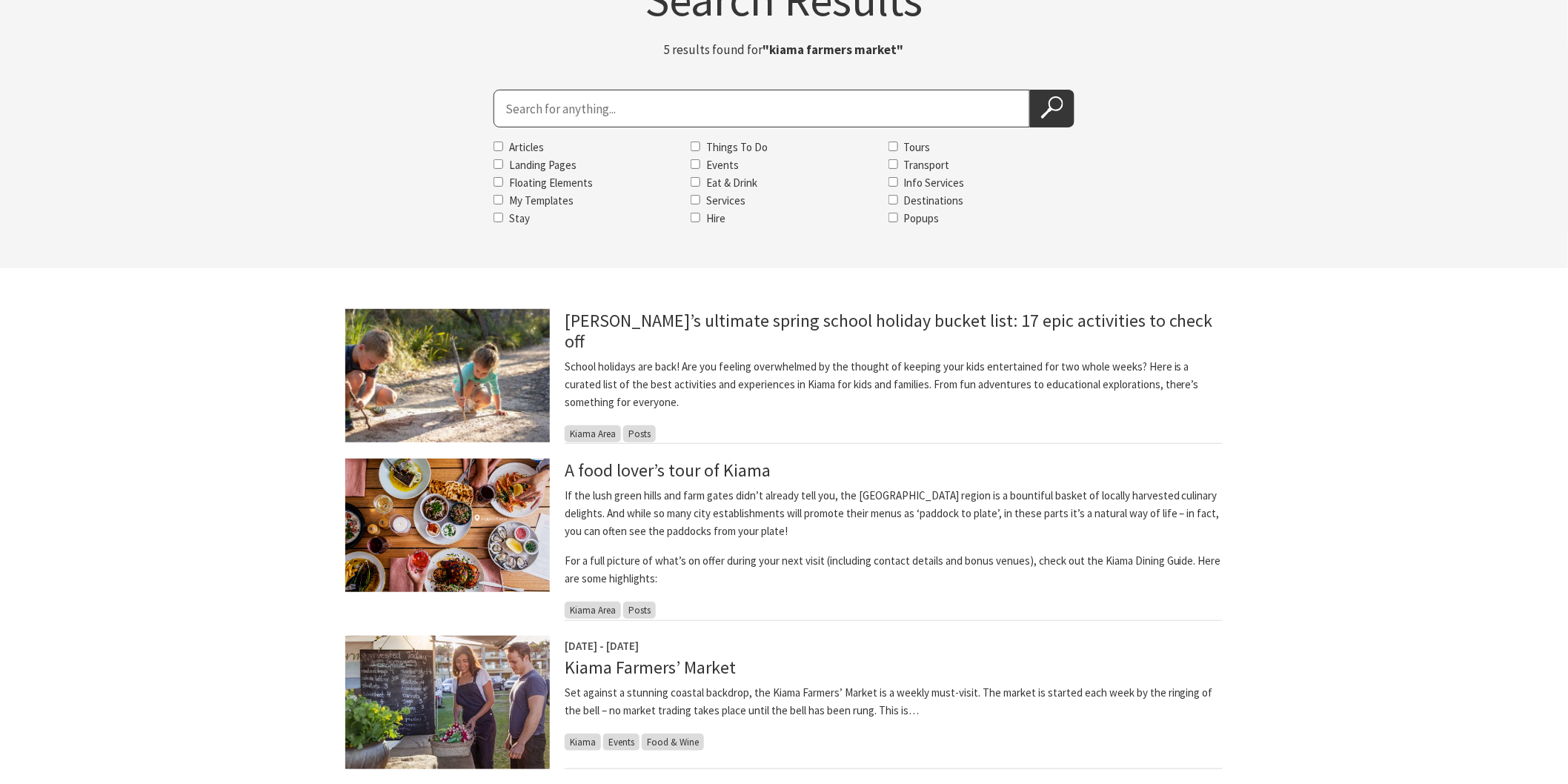
scroll to position [329, 0]
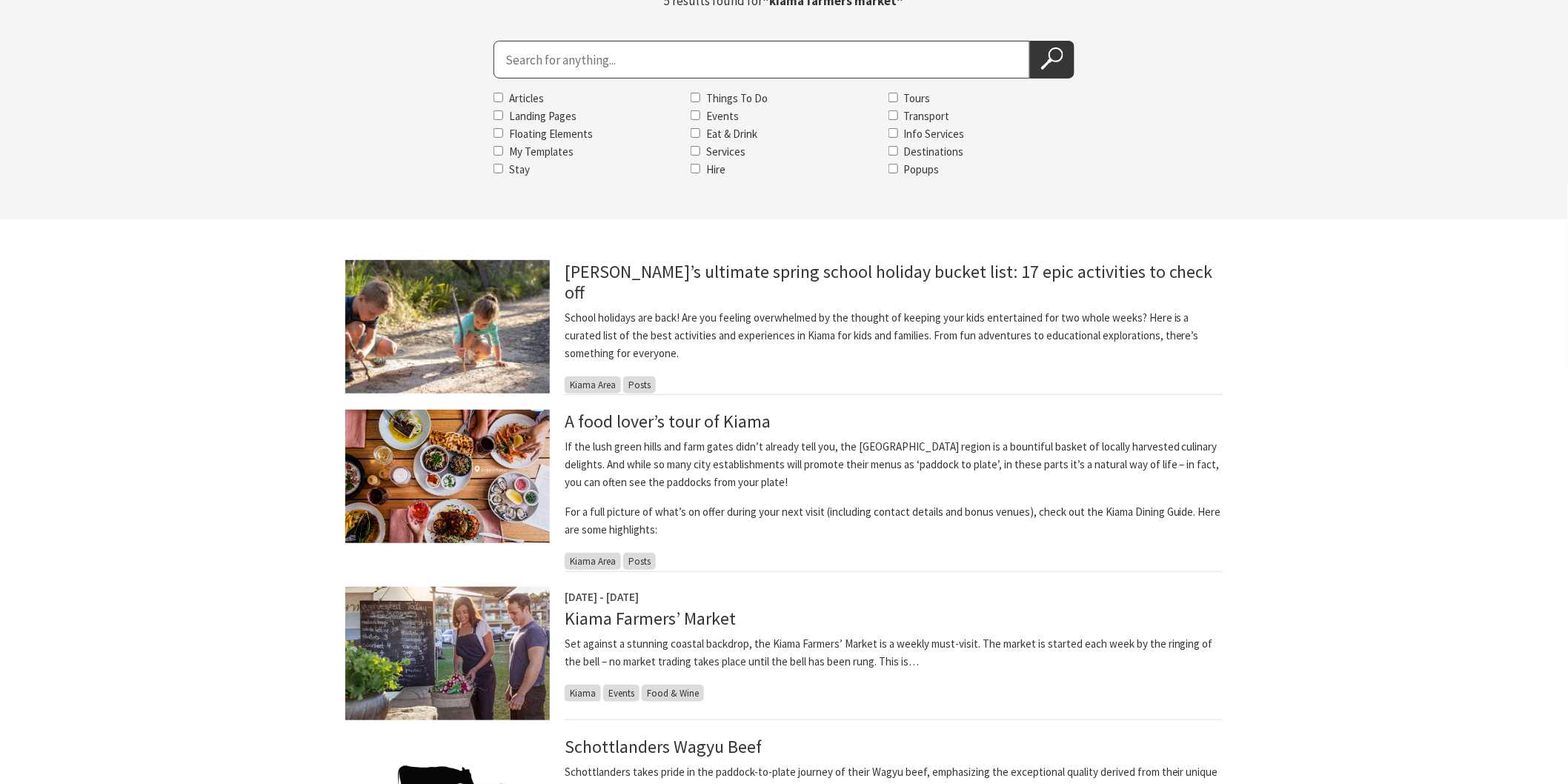
drag, startPoint x: 880, startPoint y: 253, endPoint x: 880, endPoint y: 242, distance: 11.0
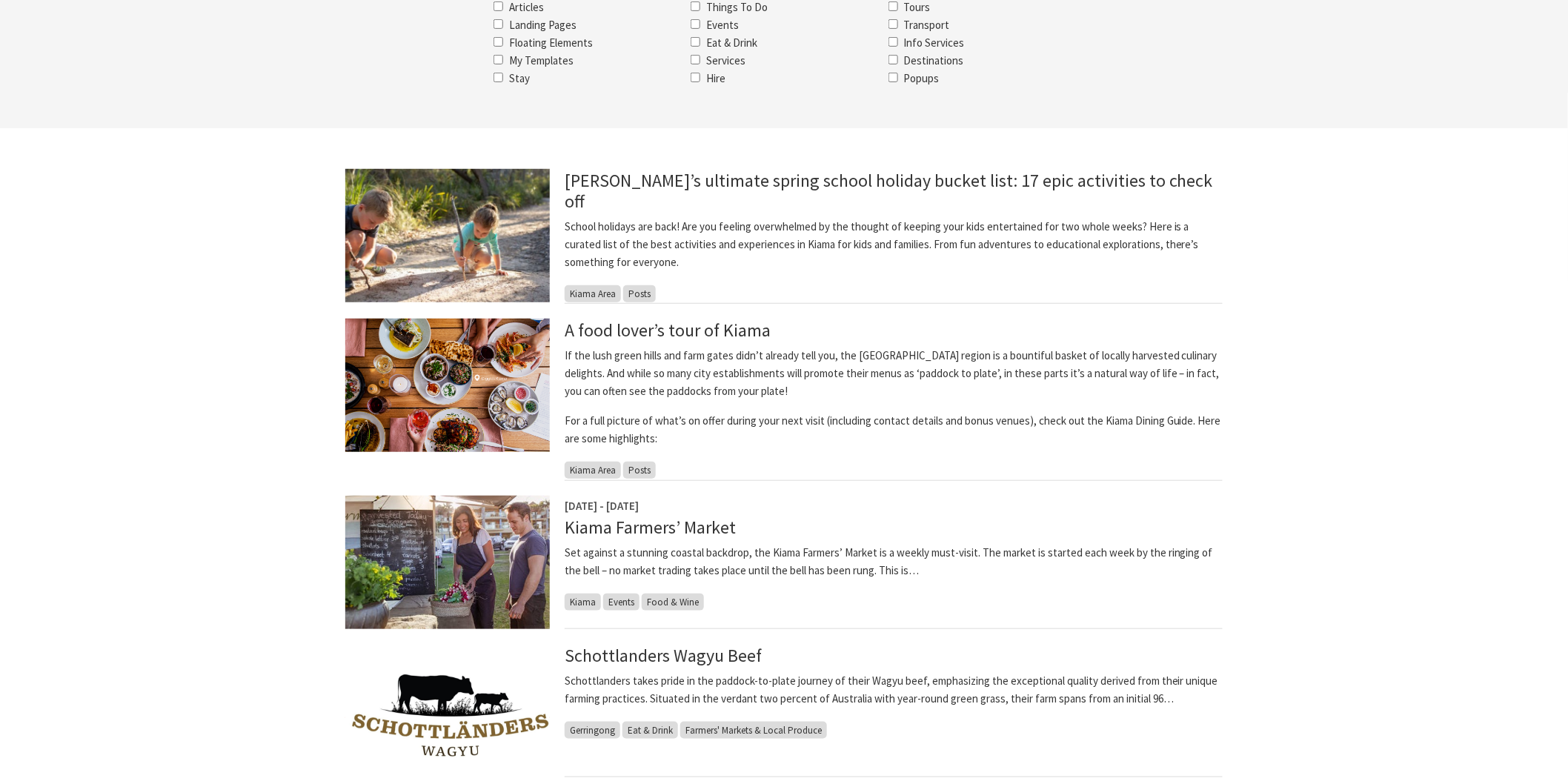
scroll to position [202, 0]
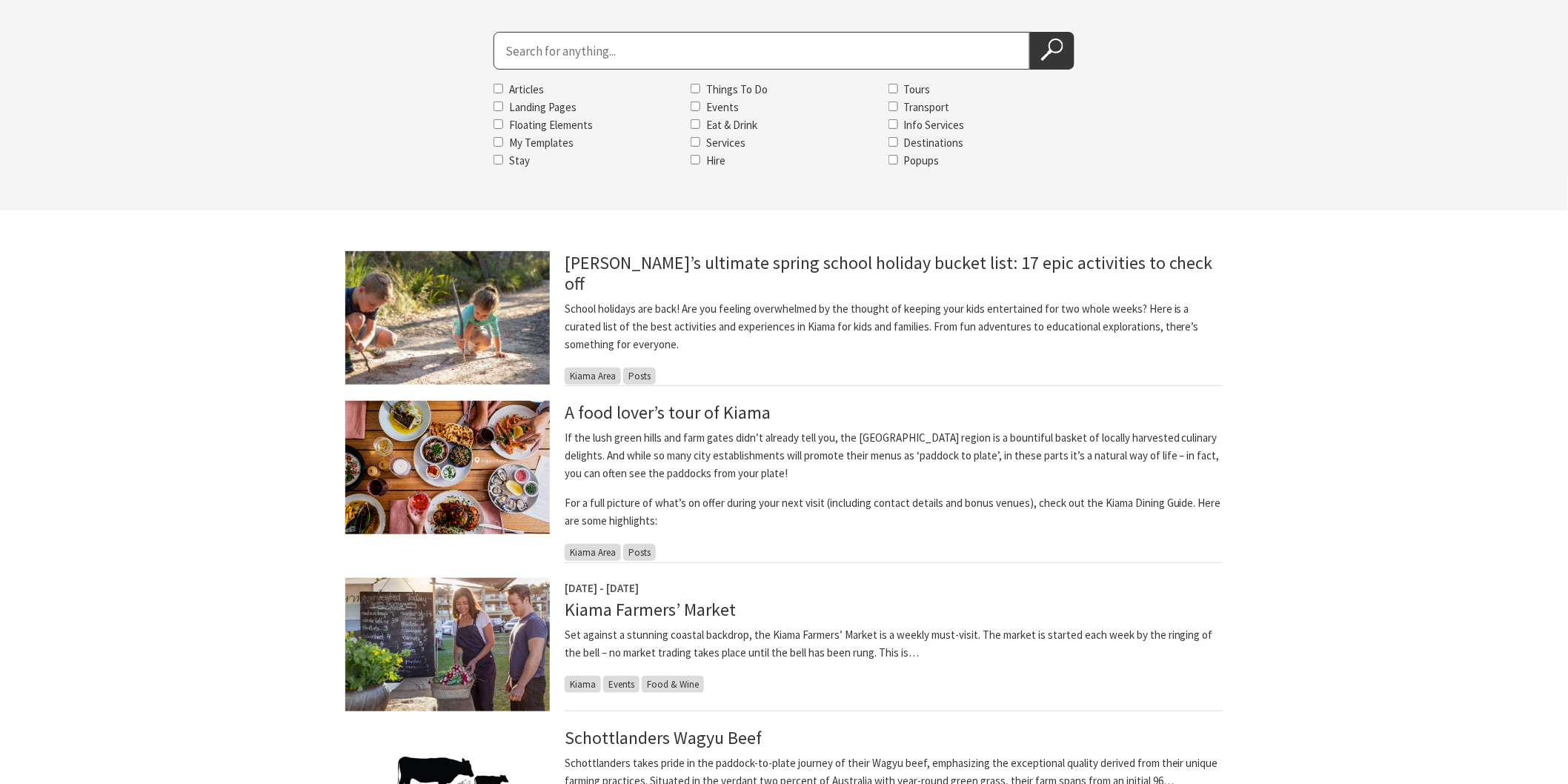
click at [523, 58] on input "Search for" at bounding box center [762, 50] width 537 height 38
type input "kiama i do"
click at [1030, 32] on button "Search Now" at bounding box center [1052, 50] width 45 height 38
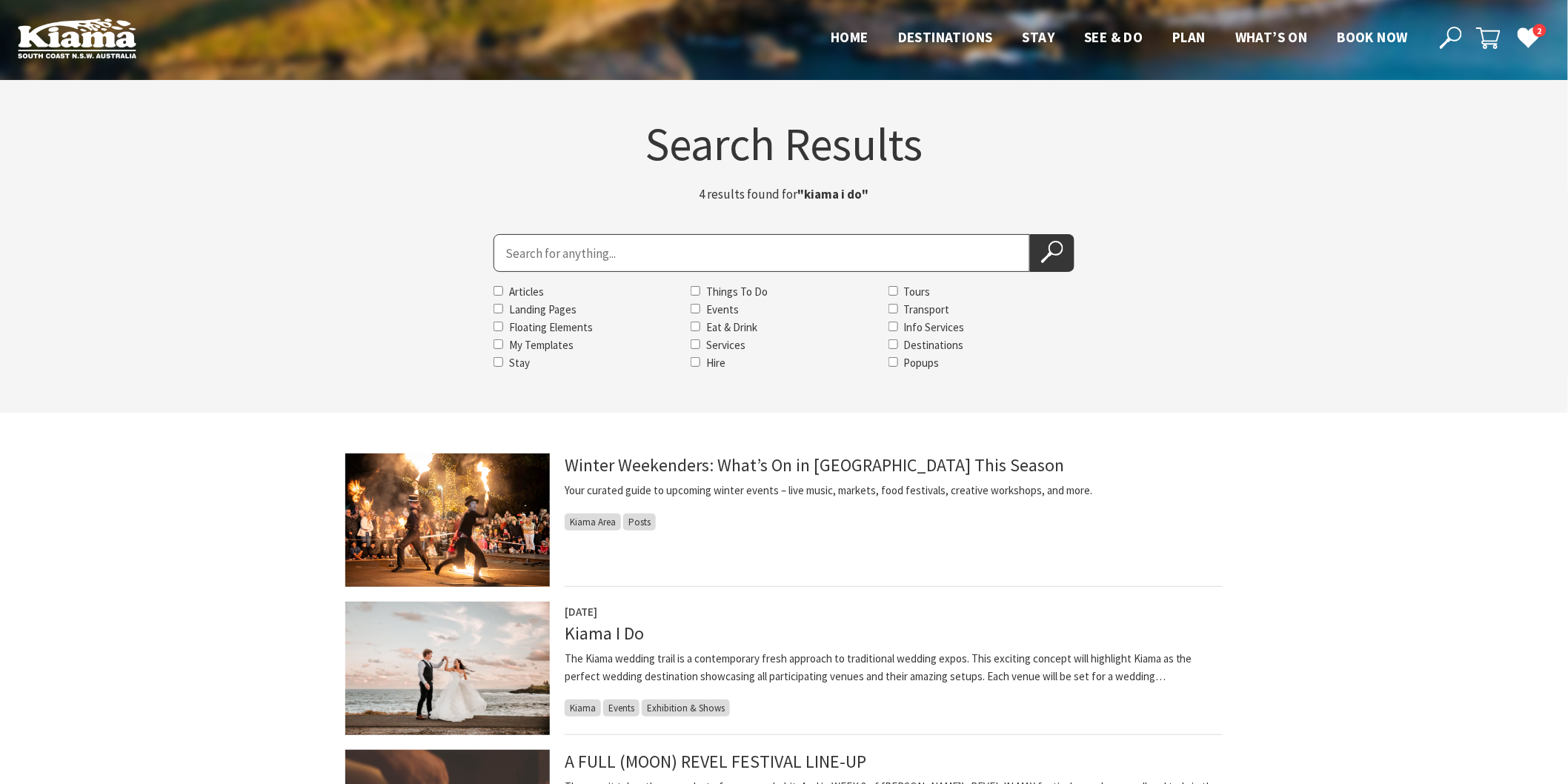
click at [521, 243] on input "Search for" at bounding box center [762, 253] width 537 height 38
click at [1030, 234] on button "Search Now" at bounding box center [1052, 253] width 45 height 38
type input "kiama seaside"
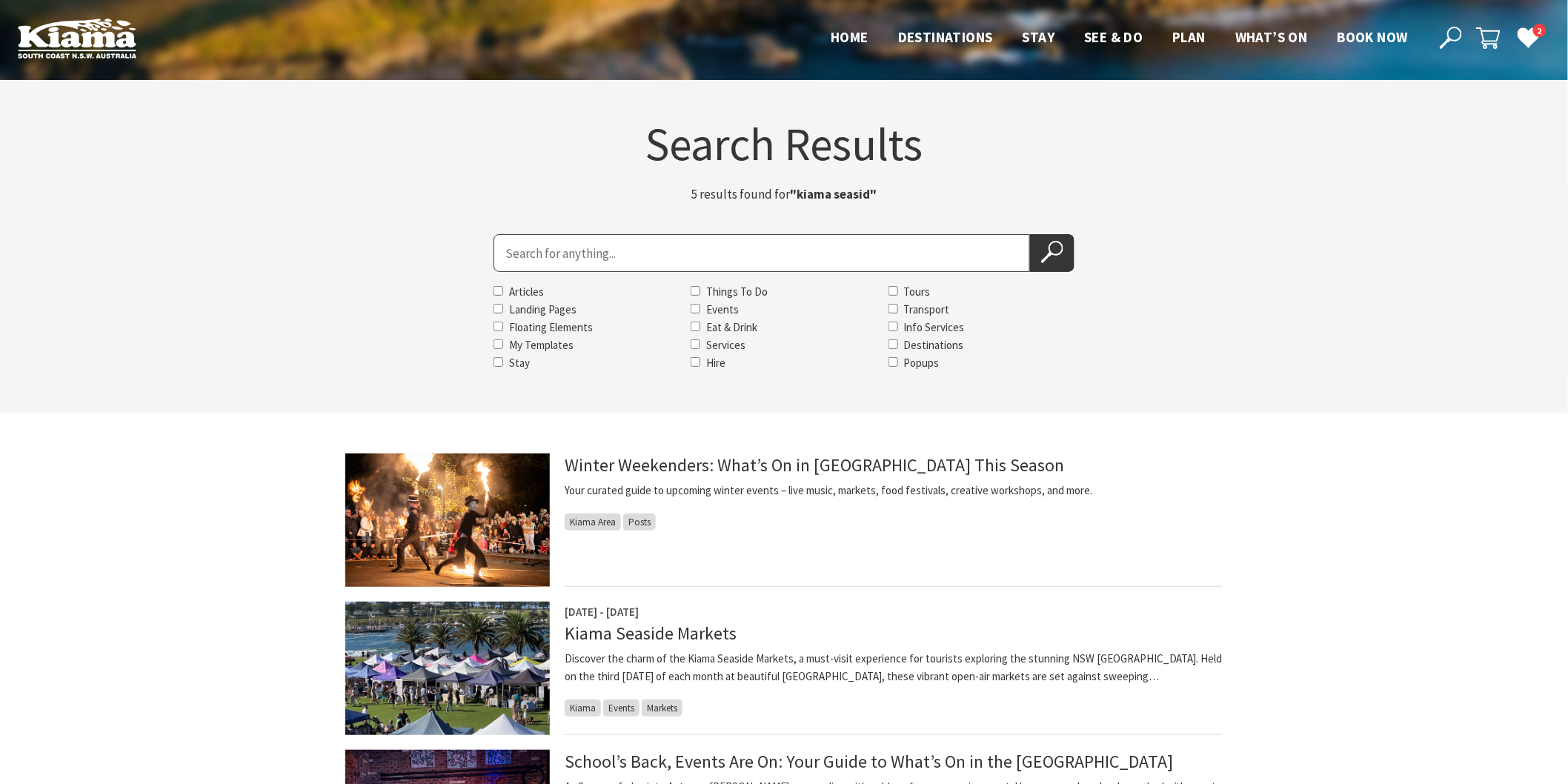
click at [517, 246] on input "Search for" at bounding box center [762, 253] width 537 height 38
type input "the creative business summit"
click at [1030, 234] on button "Search Now" at bounding box center [1052, 253] width 45 height 38
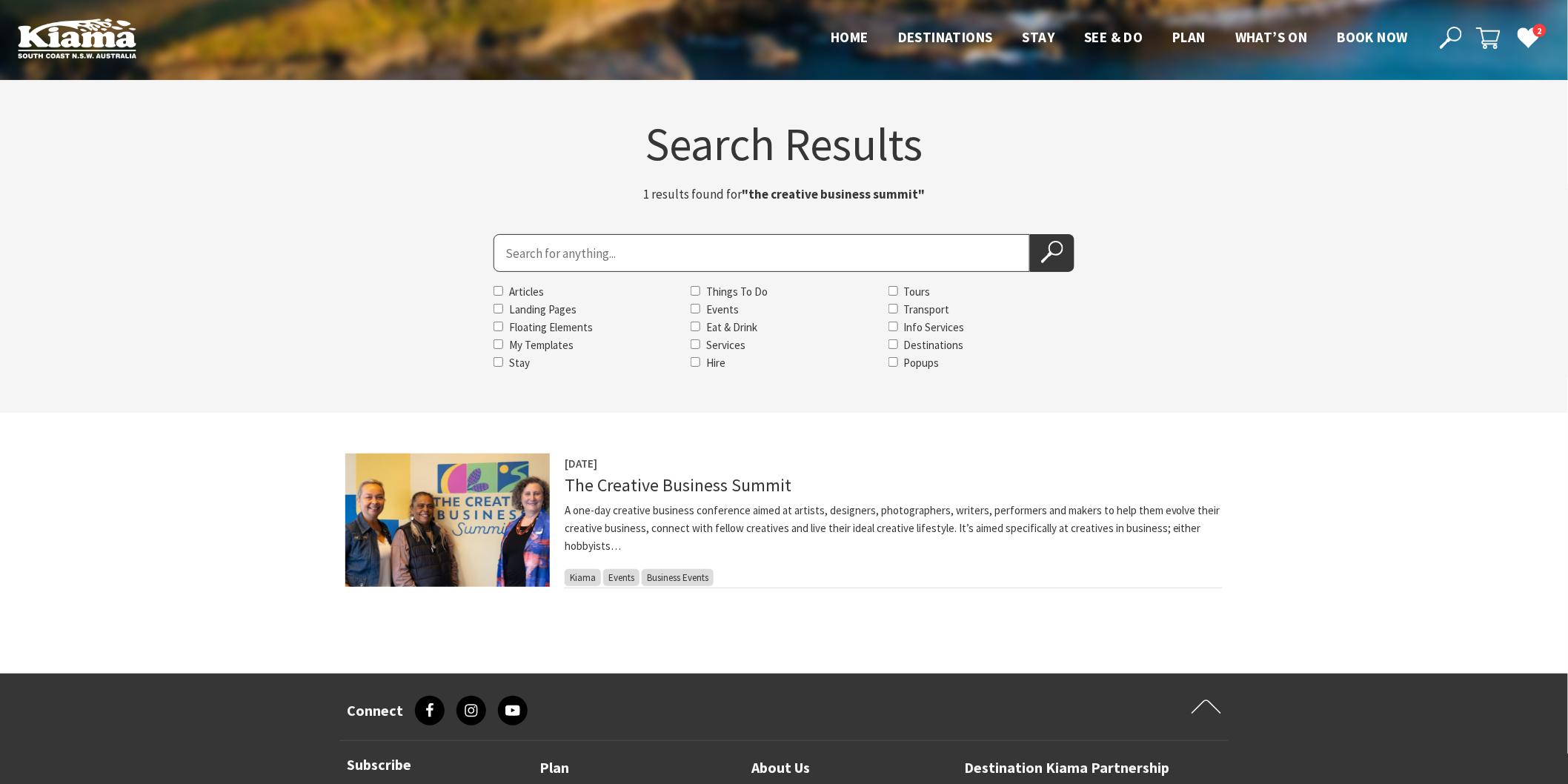
click at [554, 232] on section "Search Results 1 results found for "the creative business summit" Search for Ar…" at bounding box center [784, 246] width 1568 height 333
click at [544, 255] on input "Search for" at bounding box center [762, 253] width 537 height 38
type input "the kazador"
click at [1030, 234] on button "Search Now" at bounding box center [1052, 253] width 45 height 38
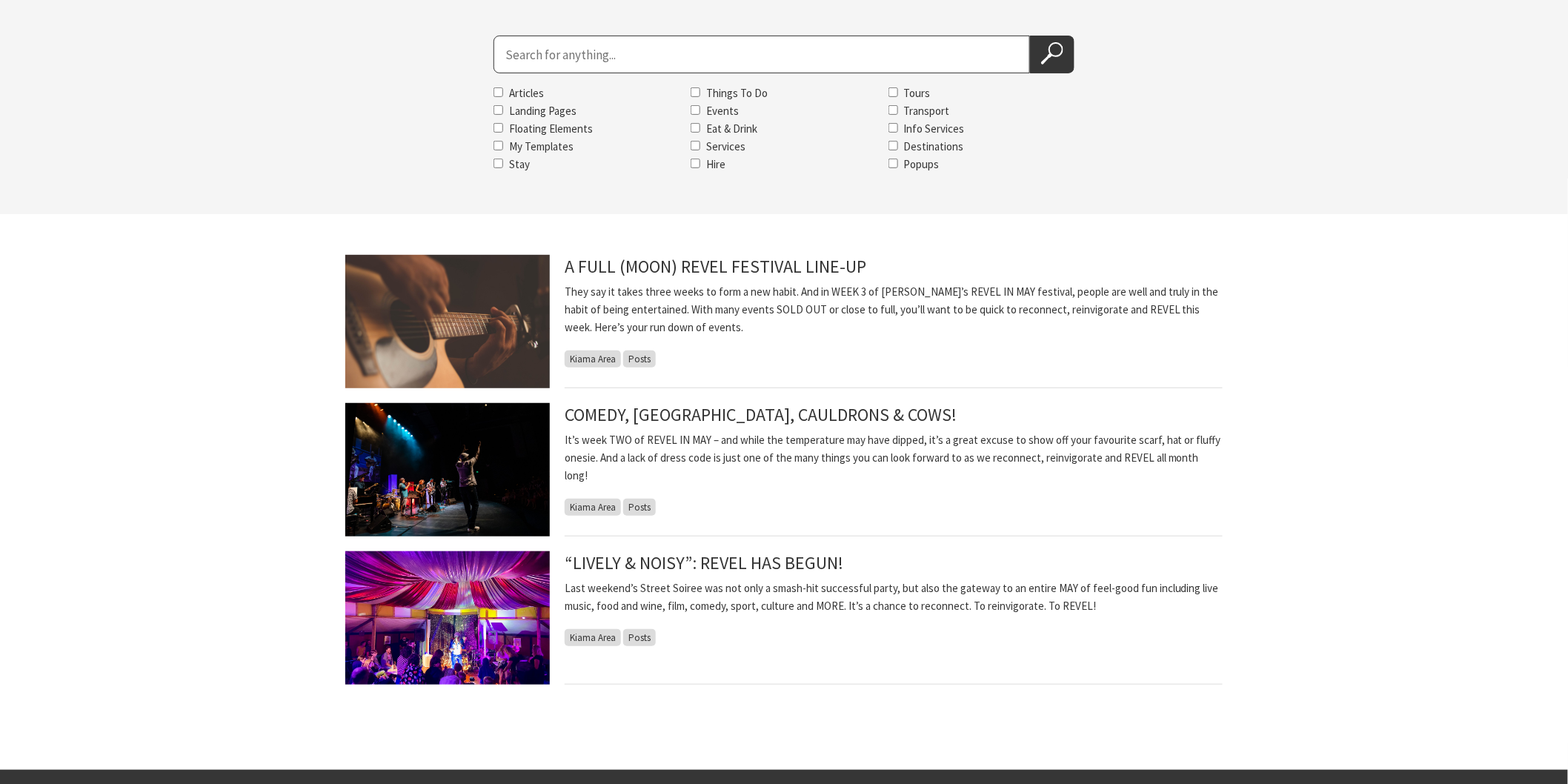
scroll to position [246, 0]
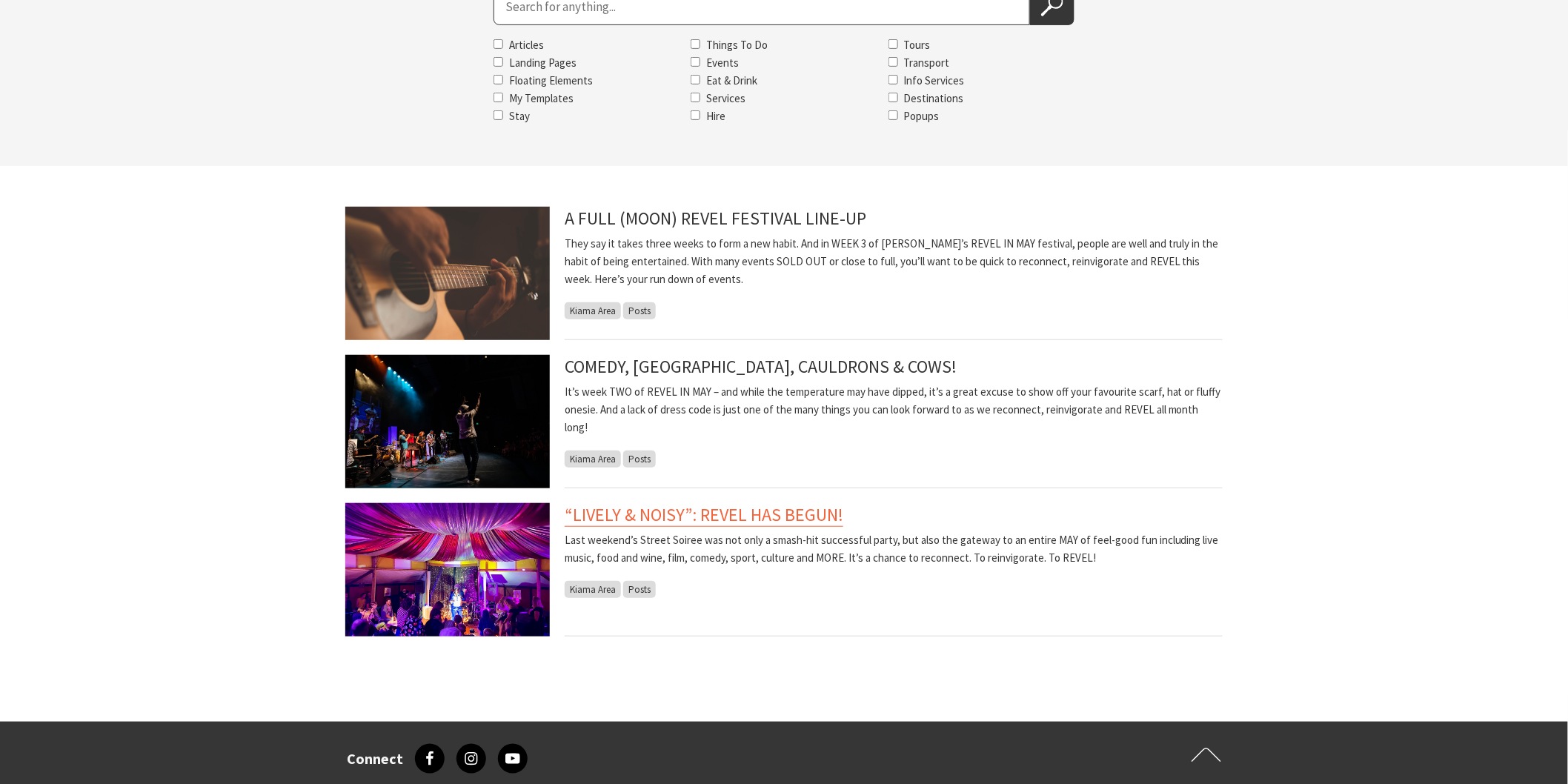
click at [691, 517] on link "“LIVELY & NOISY”: REVEL HAS BEGUN!" at bounding box center [704, 515] width 279 height 24
